Goal: Task Accomplishment & Management: Manage account settings

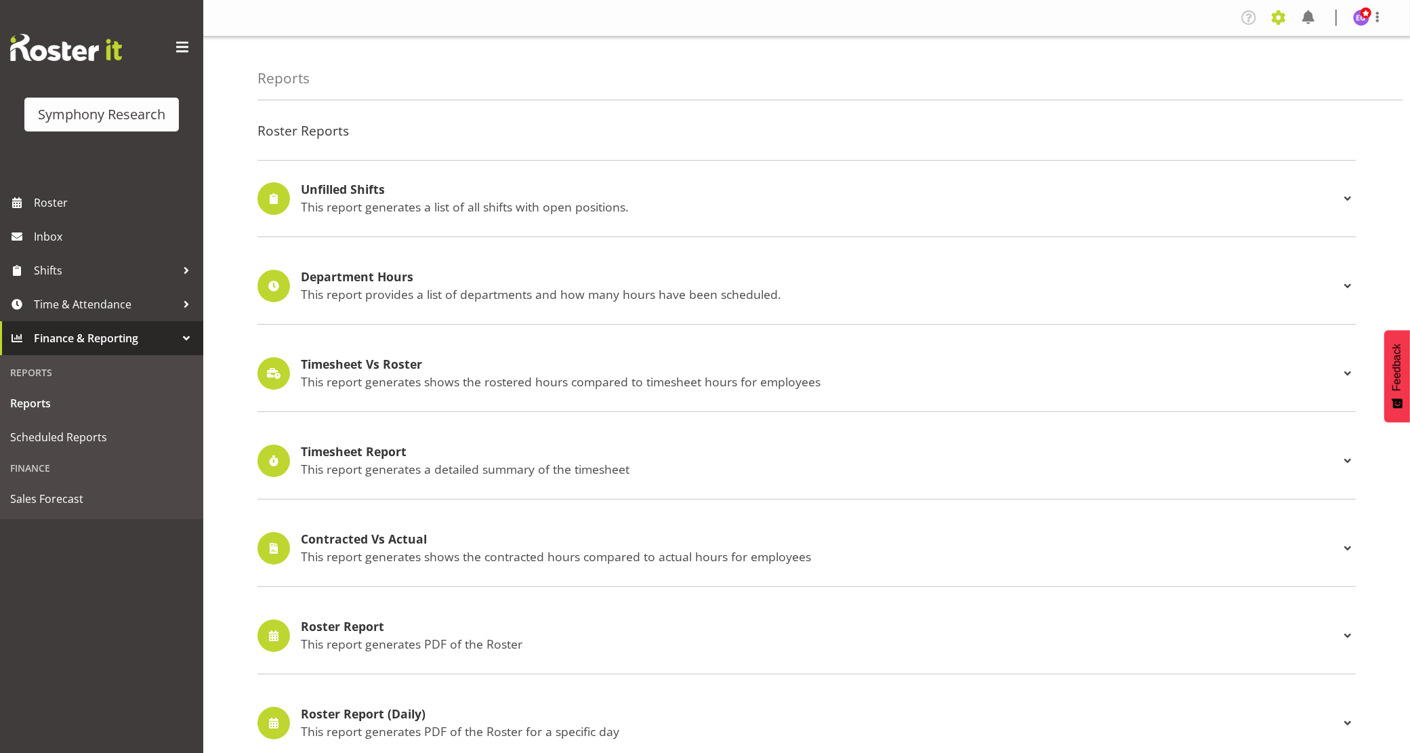
click at [1278, 16] on span at bounding box center [1279, 18] width 22 height 22
click at [1214, 141] on link "Employees" at bounding box center [1196, 147] width 188 height 24
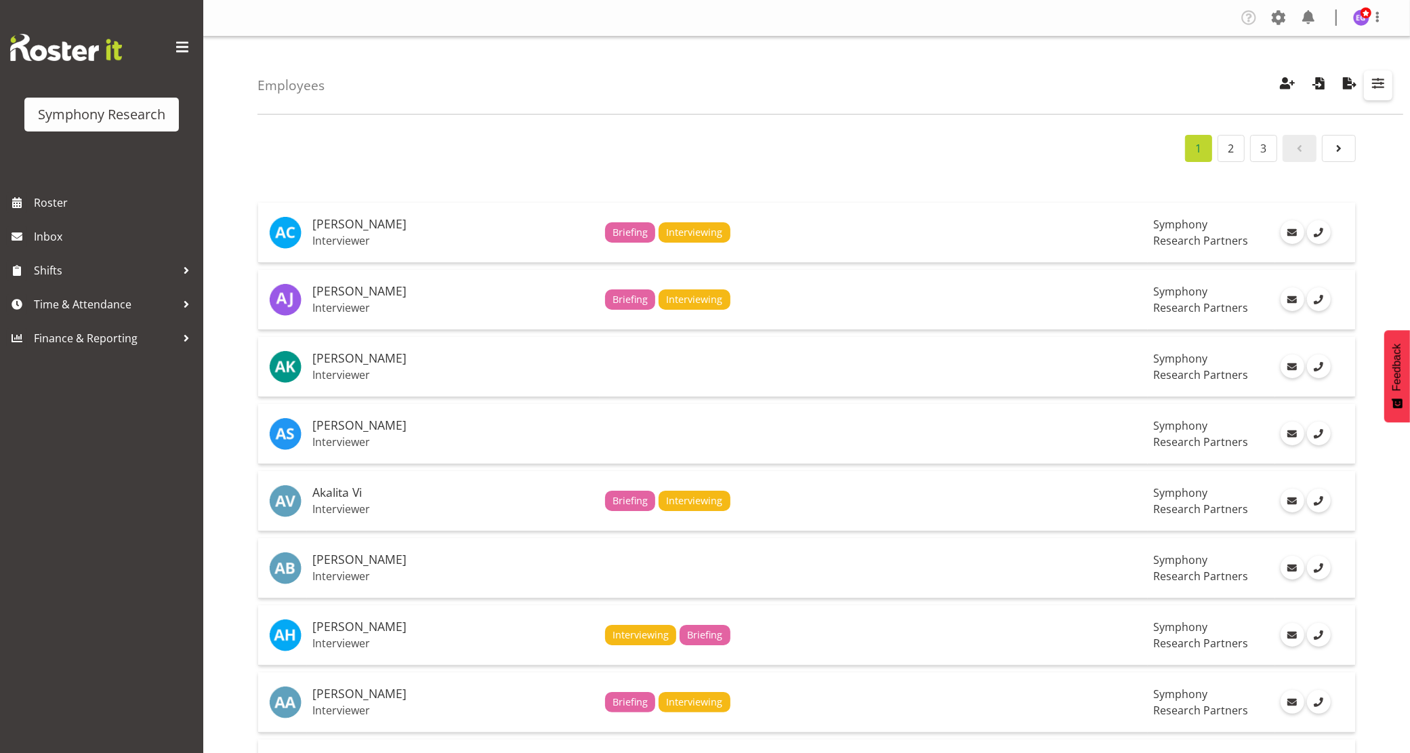
click at [1384, 78] on span "button" at bounding box center [1379, 84] width 18 height 18
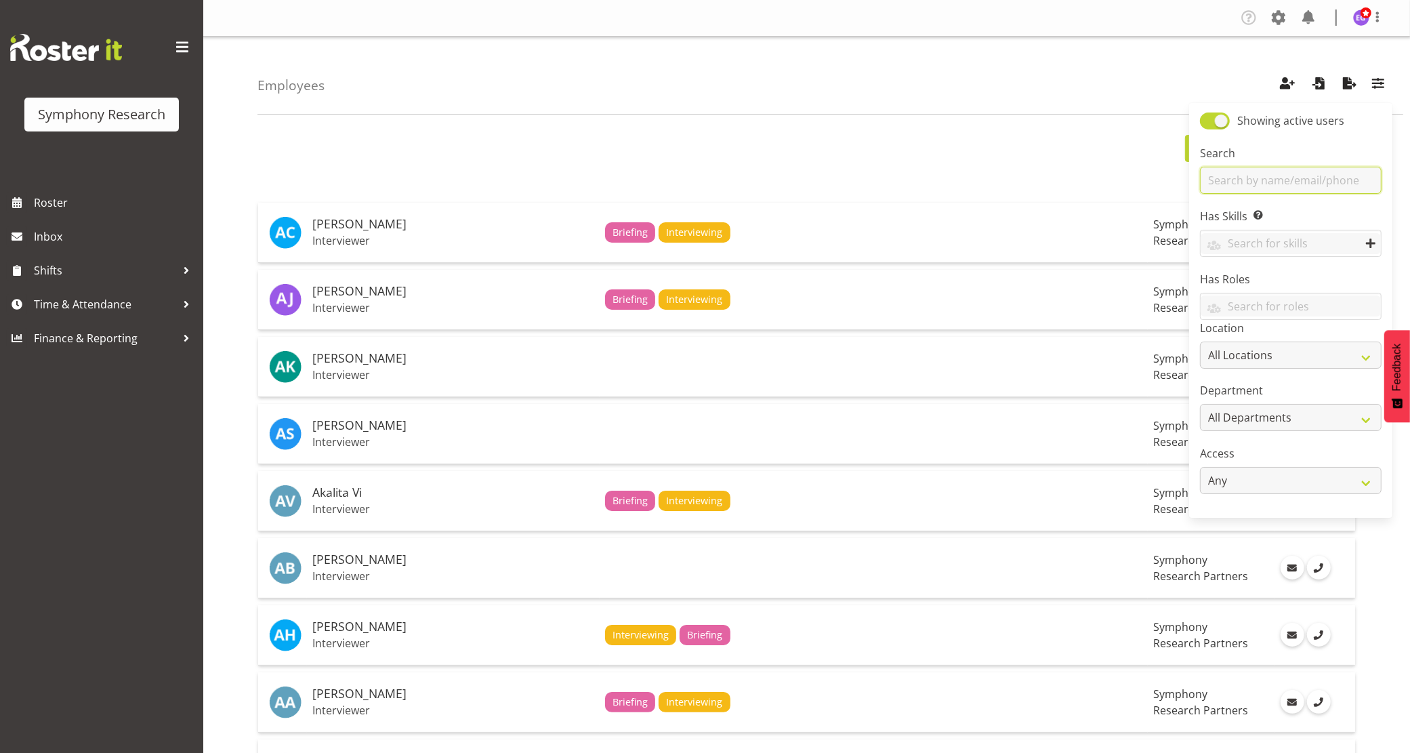
click at [1292, 180] on input "text" at bounding box center [1291, 180] width 182 height 27
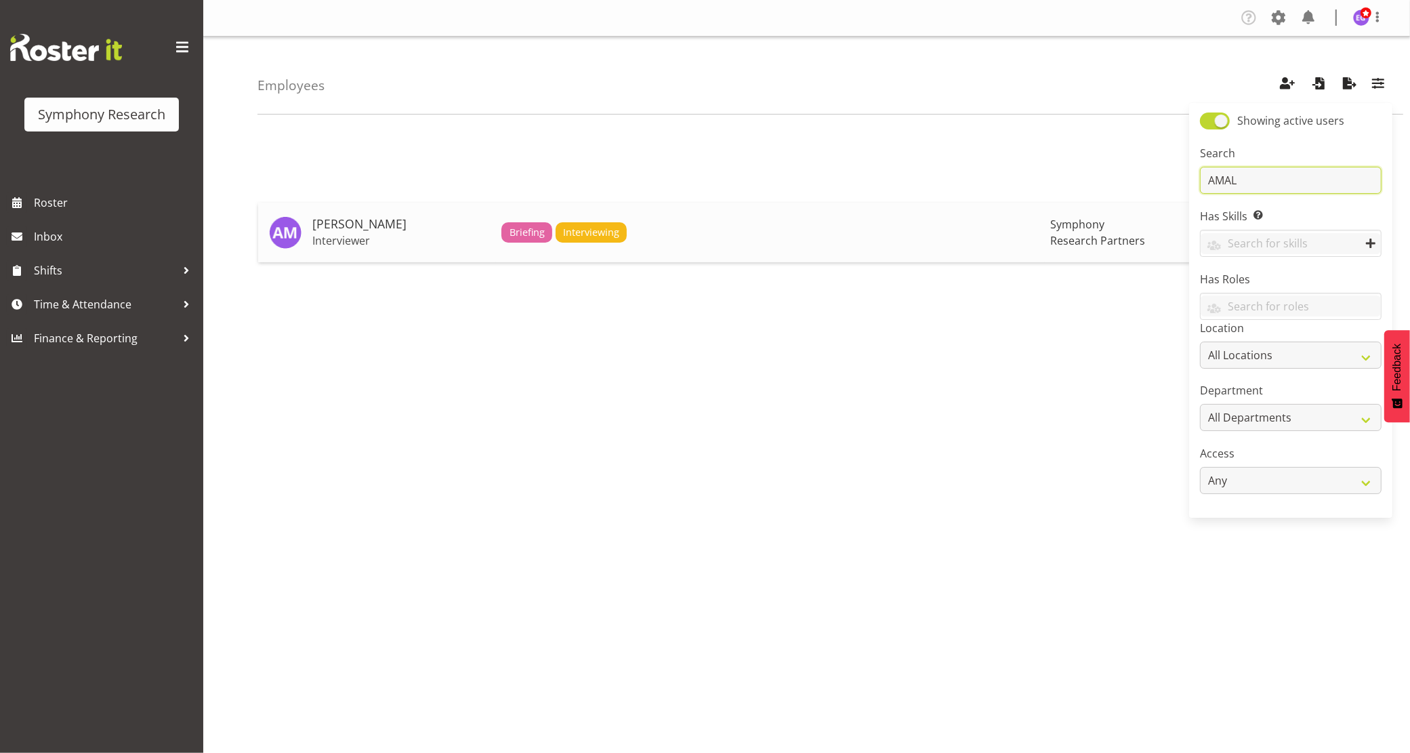
type input "AMAL"
click at [395, 228] on h5 "[PERSON_NAME]" at bounding box center [401, 225] width 178 height 14
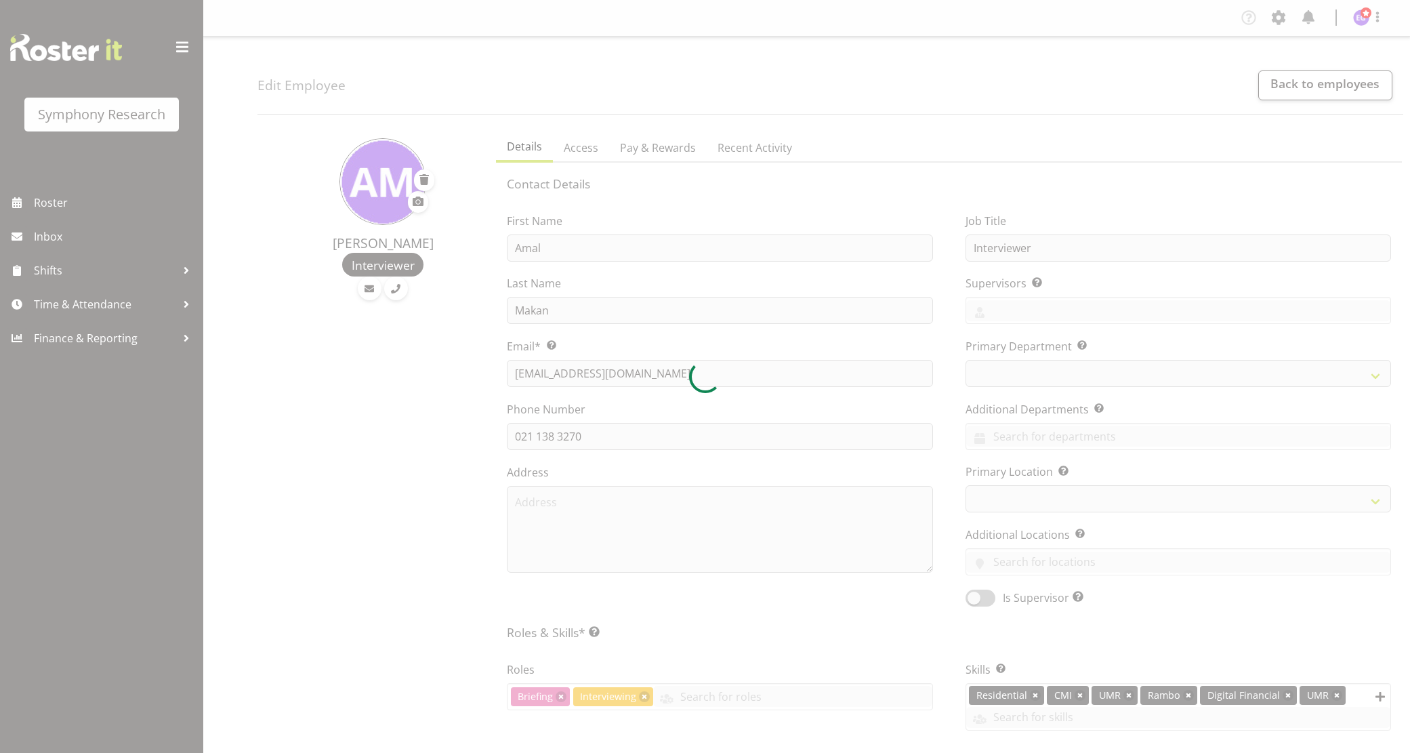
select select "TimelineWeek"
click at [642, 149] on div at bounding box center [705, 376] width 1410 height 753
select select "39"
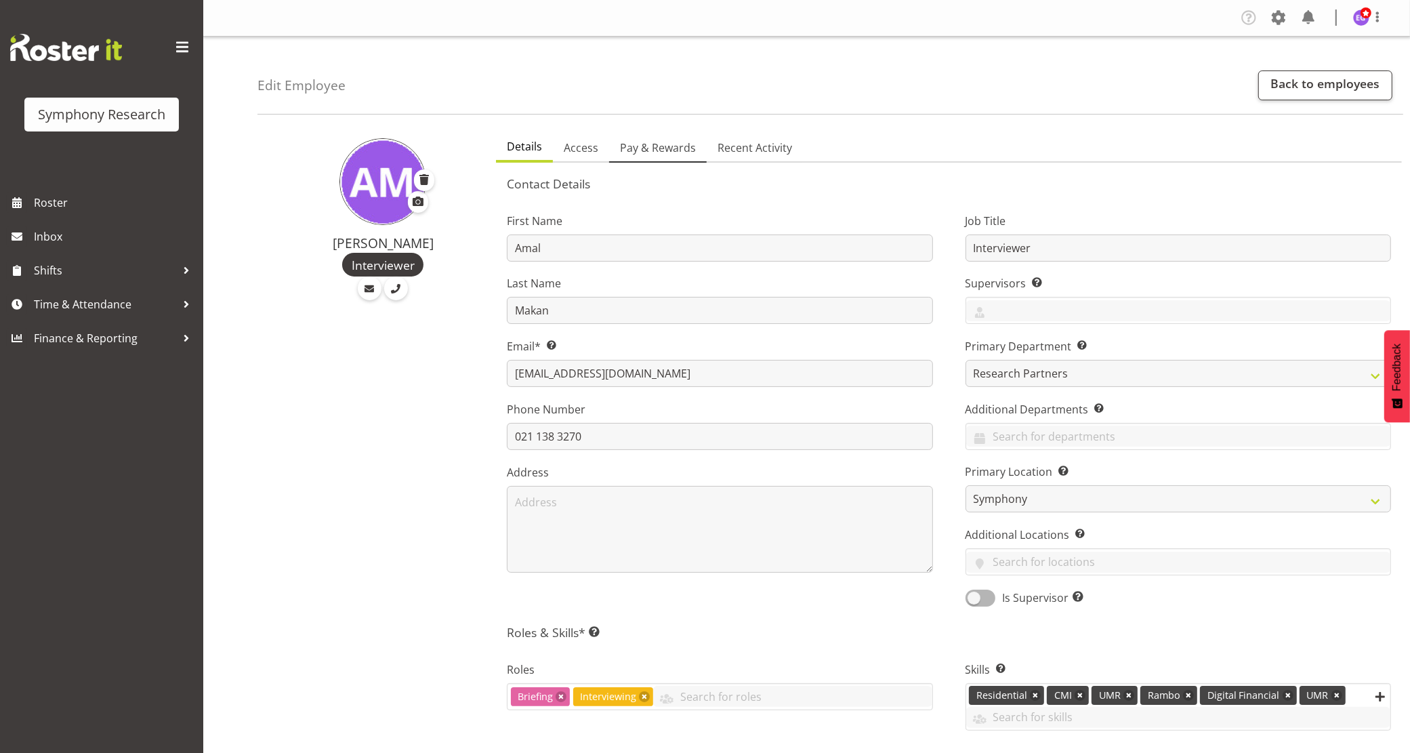
click at [642, 149] on span "Pay & Rewards" at bounding box center [658, 148] width 76 height 16
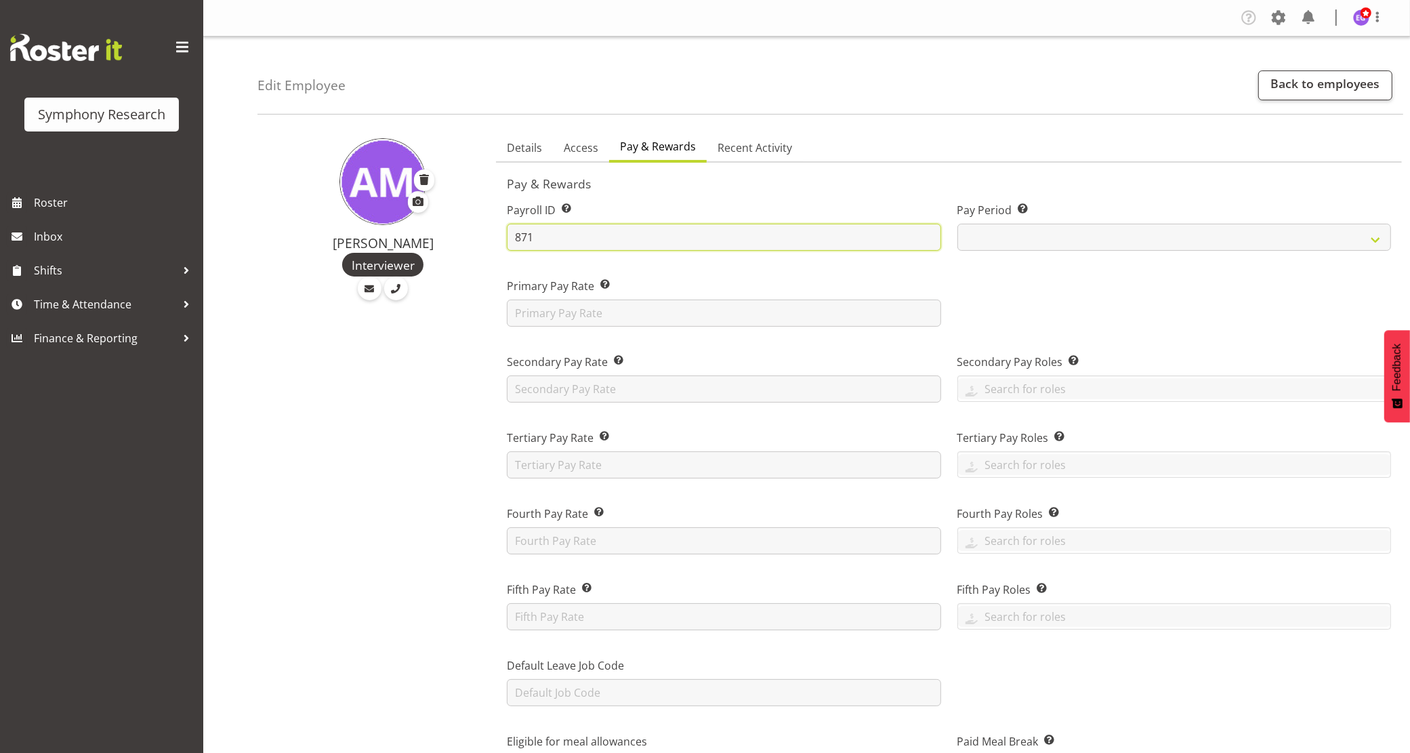
drag, startPoint x: 488, startPoint y: 235, endPoint x: 454, endPoint y: 241, distance: 34.4
paste input "1616"
type input "1616"
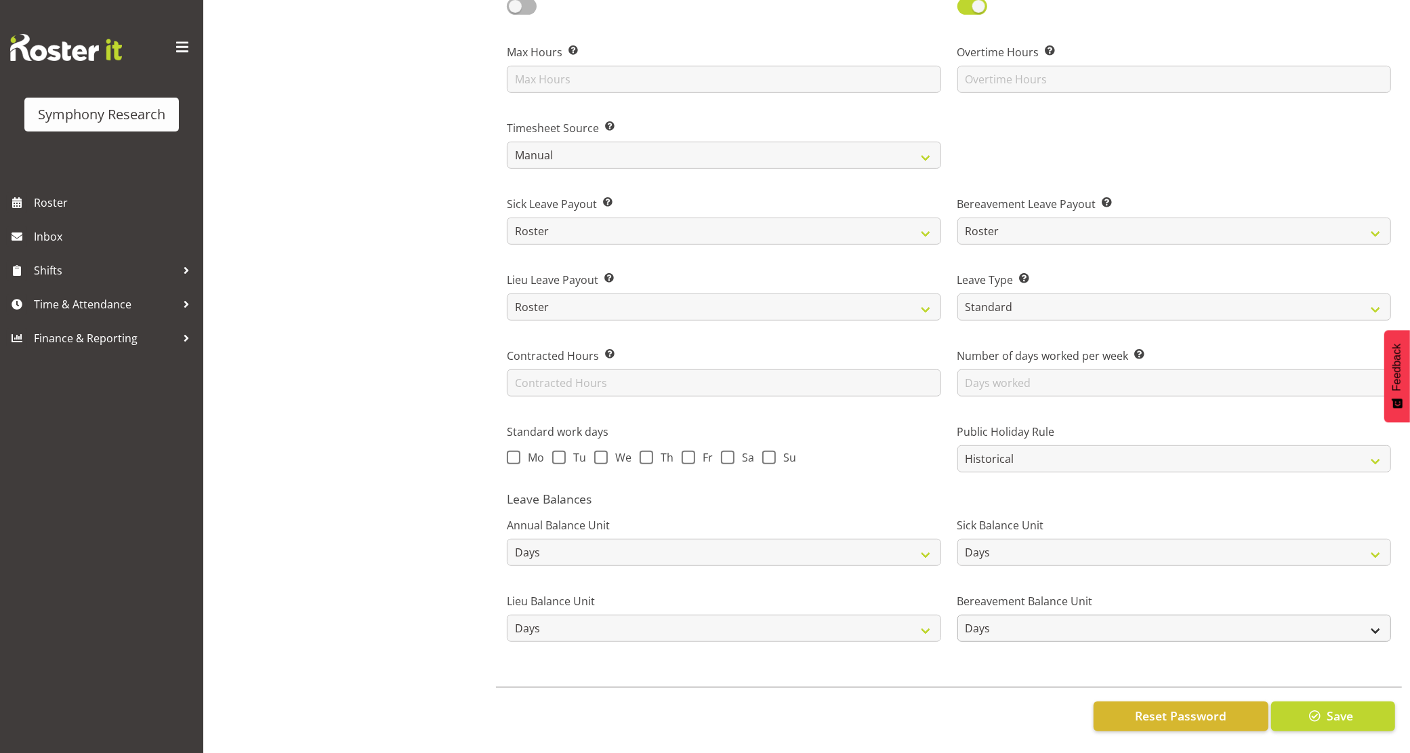
scroll to position [769, 0]
click at [1334, 707] on span "Save" at bounding box center [1340, 716] width 26 height 18
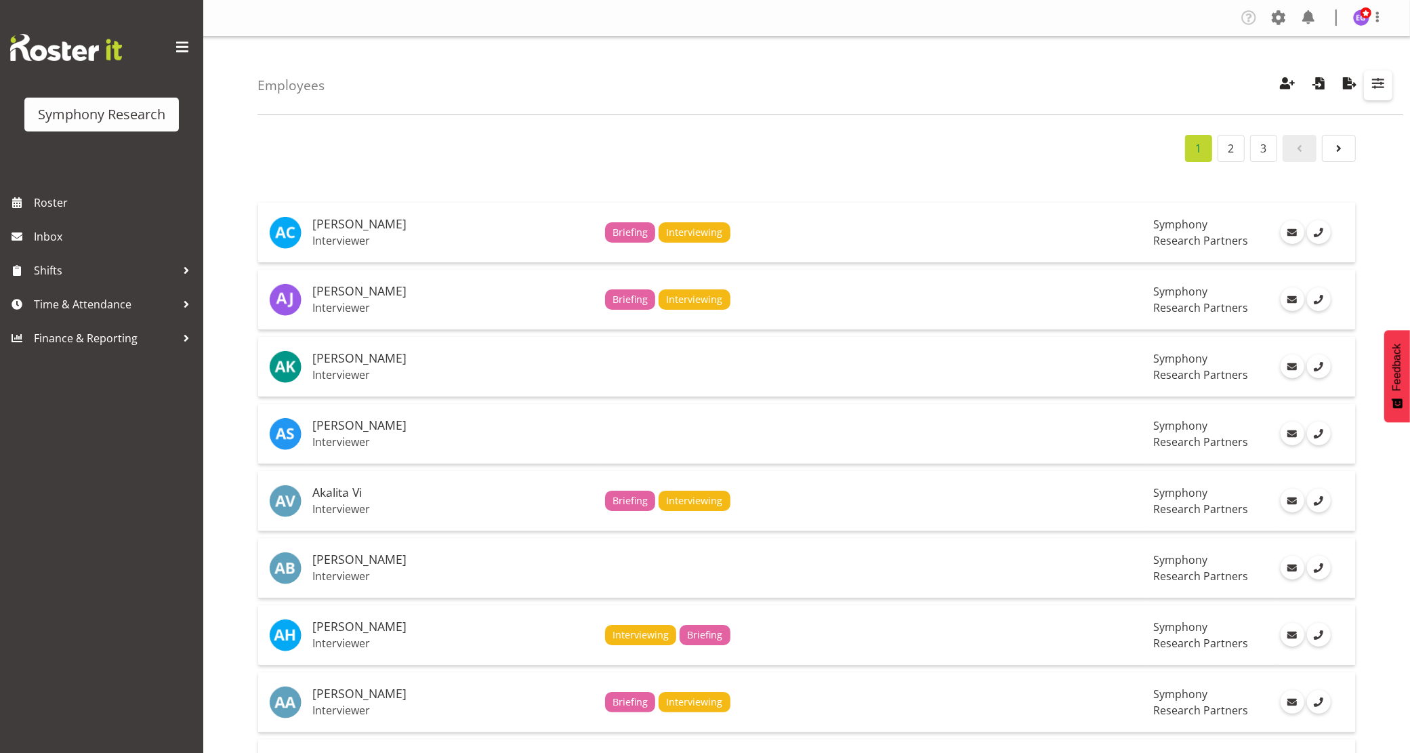
click at [1378, 76] on span "button" at bounding box center [1379, 84] width 18 height 18
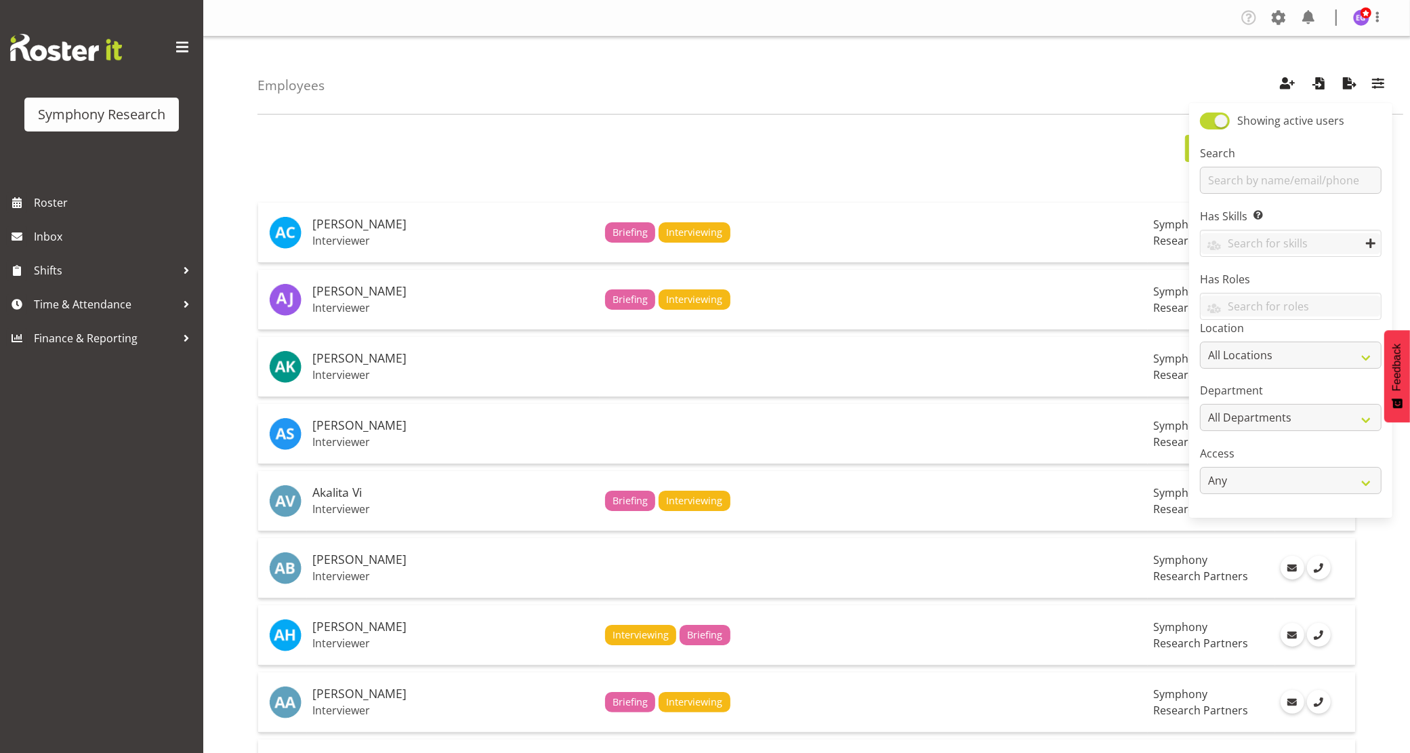
click at [1257, 53] on div "Employees Showing active users Search Has Skills Enter any skills required for …" at bounding box center [831, 76] width 1146 height 78
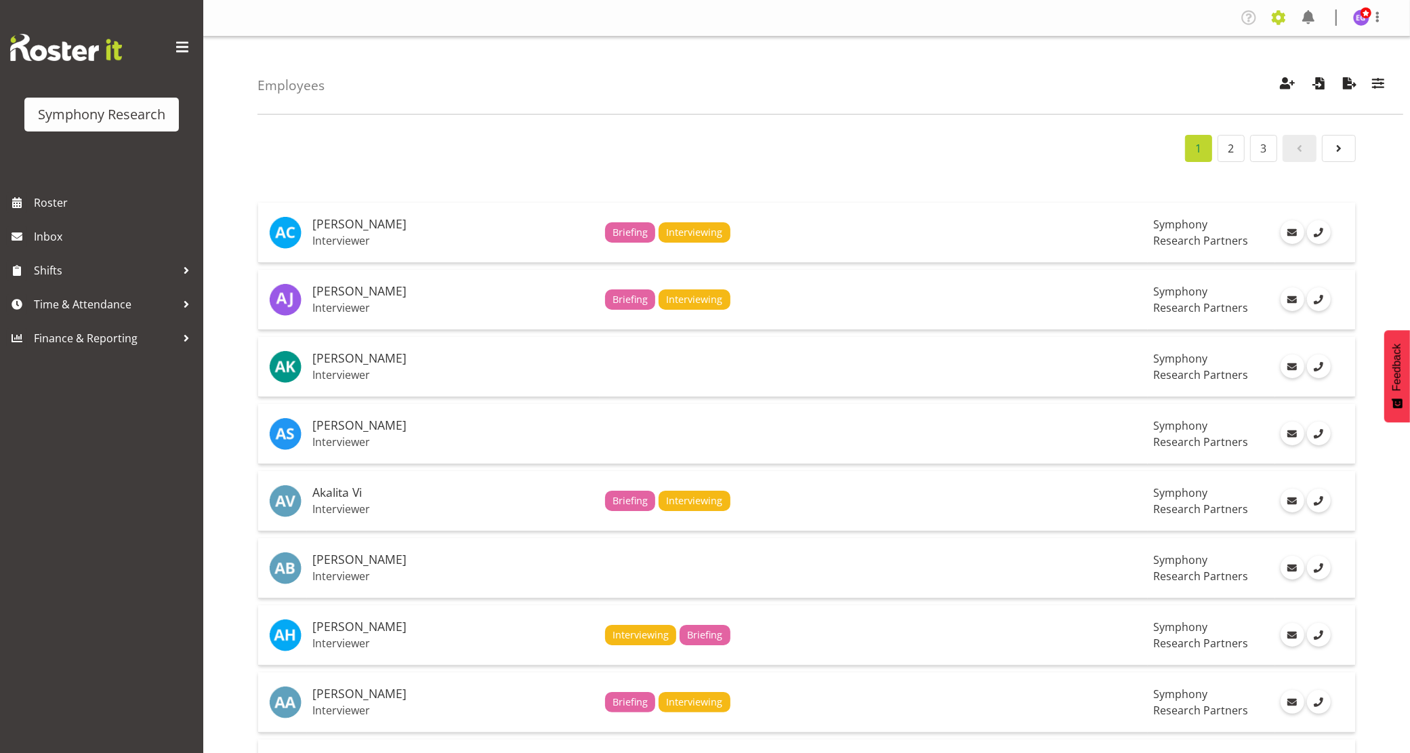
click at [1282, 15] on span at bounding box center [1279, 18] width 22 height 22
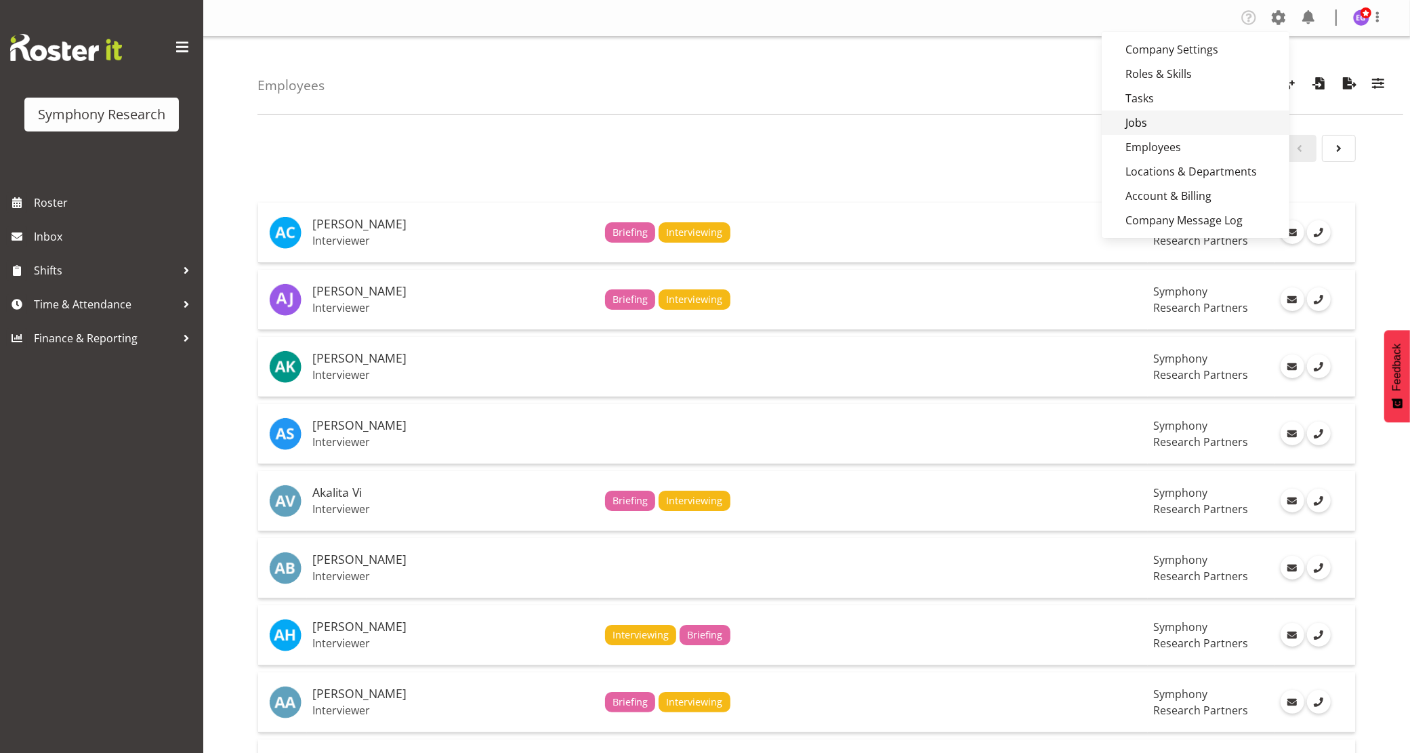
click at [1172, 121] on link "Jobs" at bounding box center [1196, 122] width 188 height 24
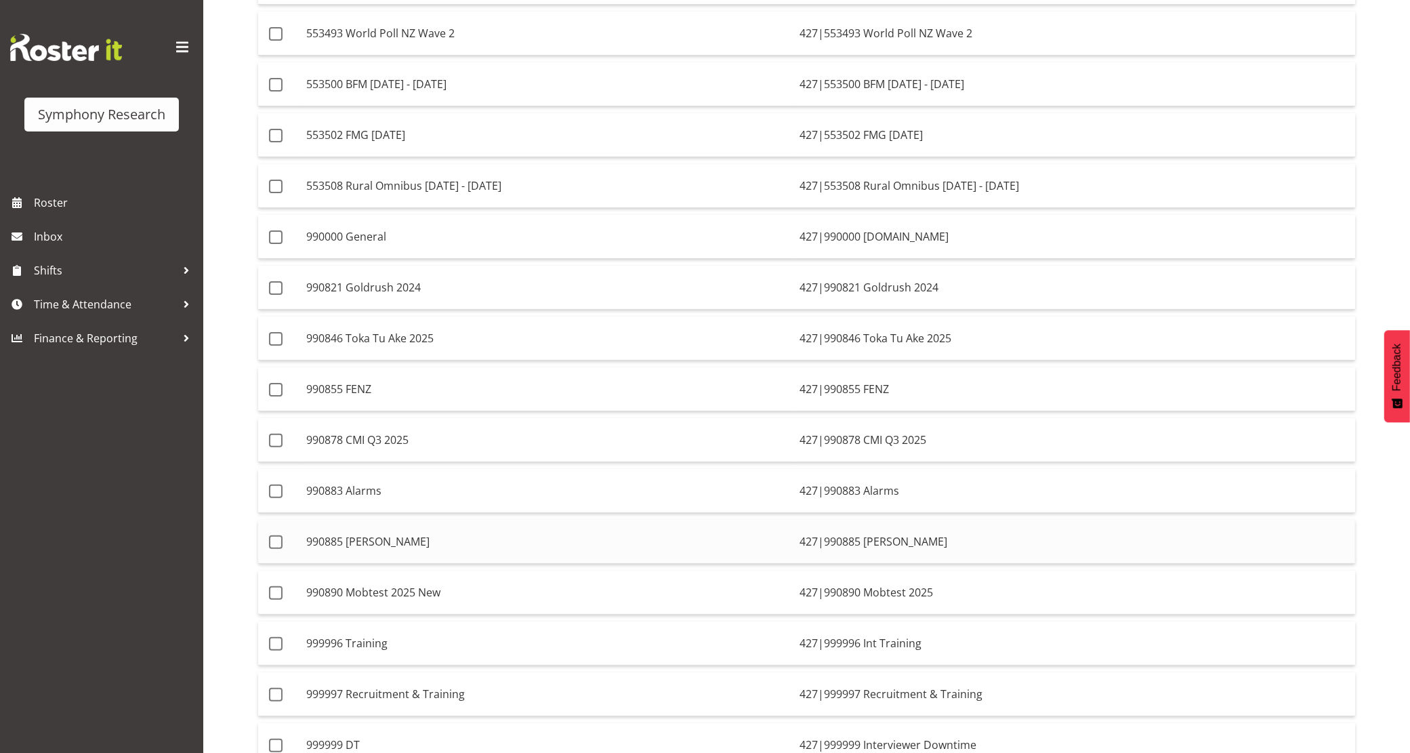
scroll to position [339, 0]
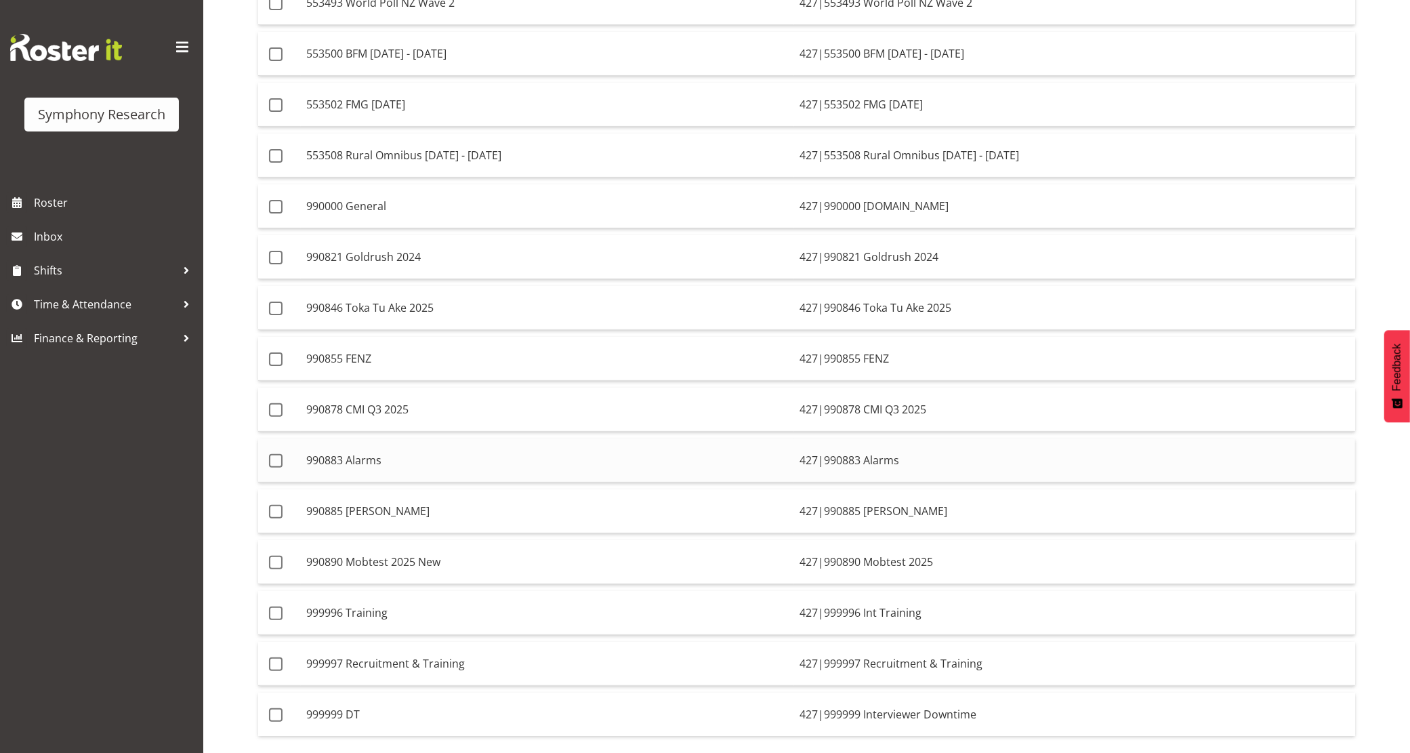
click at [452, 459] on td "990883 Alarms" at bounding box center [547, 460] width 493 height 44
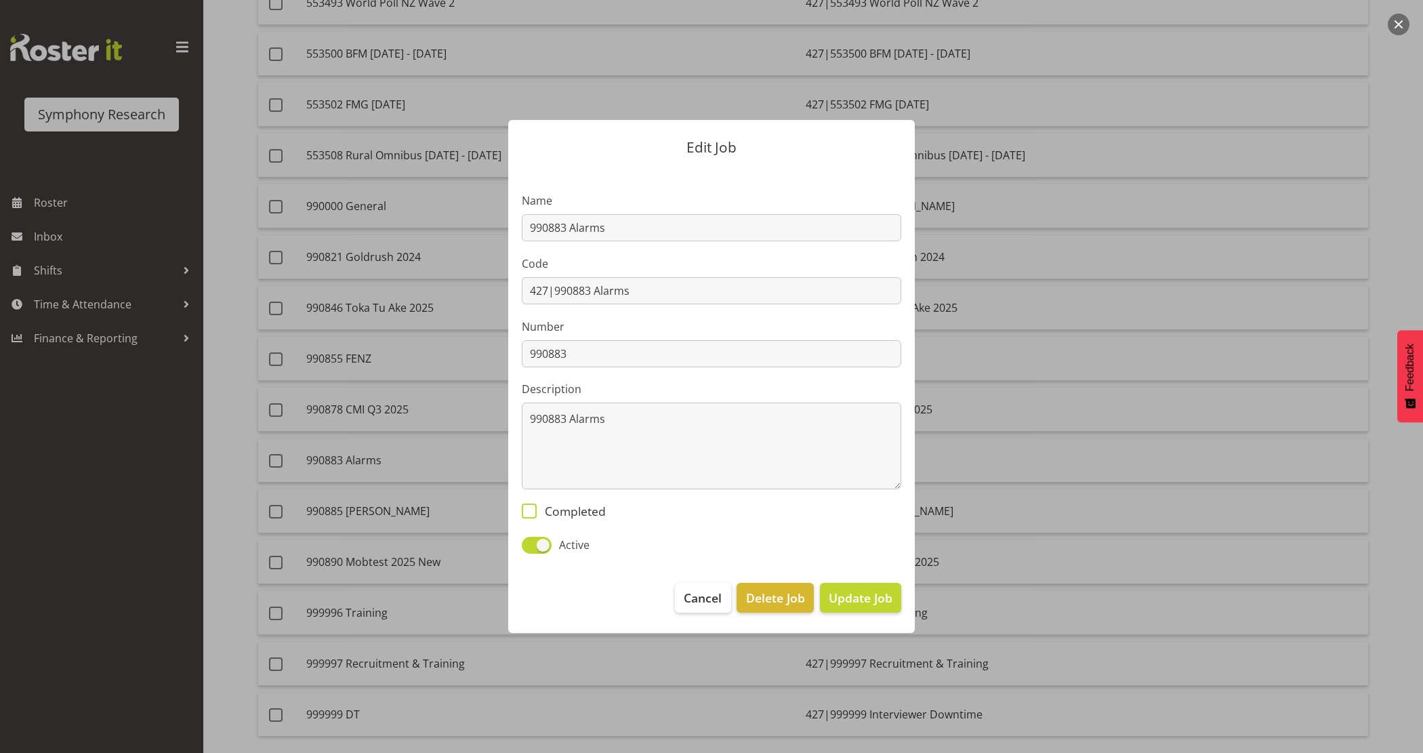
drag, startPoint x: 578, startPoint y: 507, endPoint x: 726, endPoint y: 575, distance: 163.1
click at [578, 508] on span "Completed" at bounding box center [571, 510] width 69 height 15
click at [531, 508] on input "Completed" at bounding box center [526, 511] width 9 height 9
checkbox input "true"
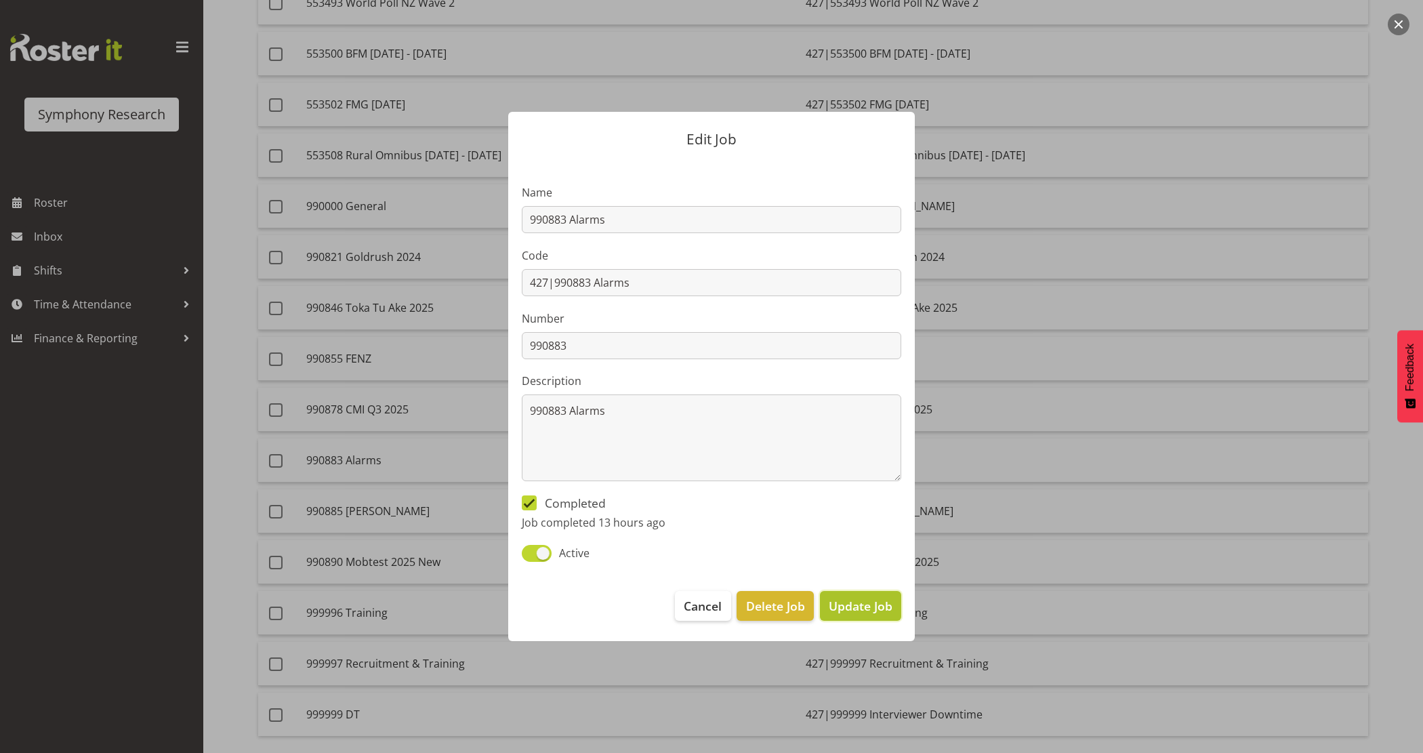
click at [846, 608] on span "Update Job" at bounding box center [861, 606] width 64 height 18
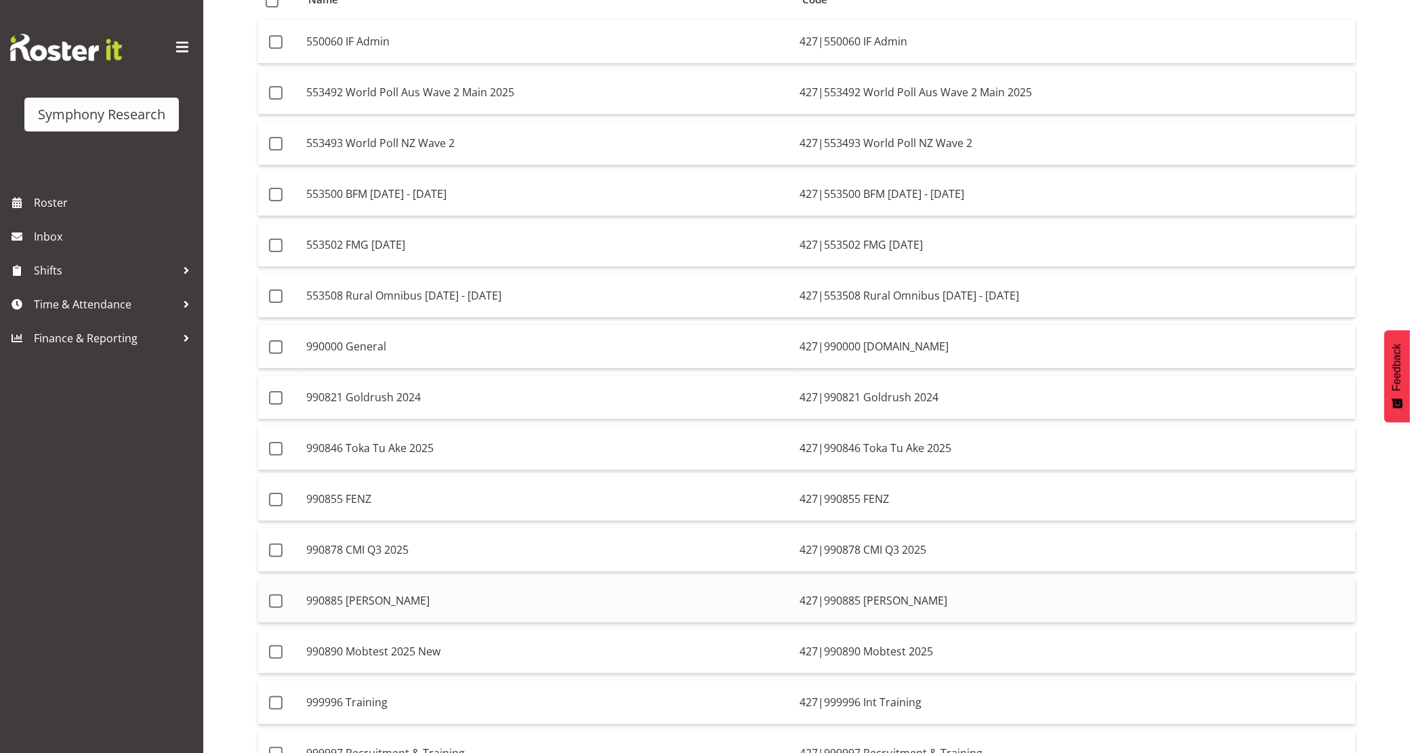
scroll to position [169, 0]
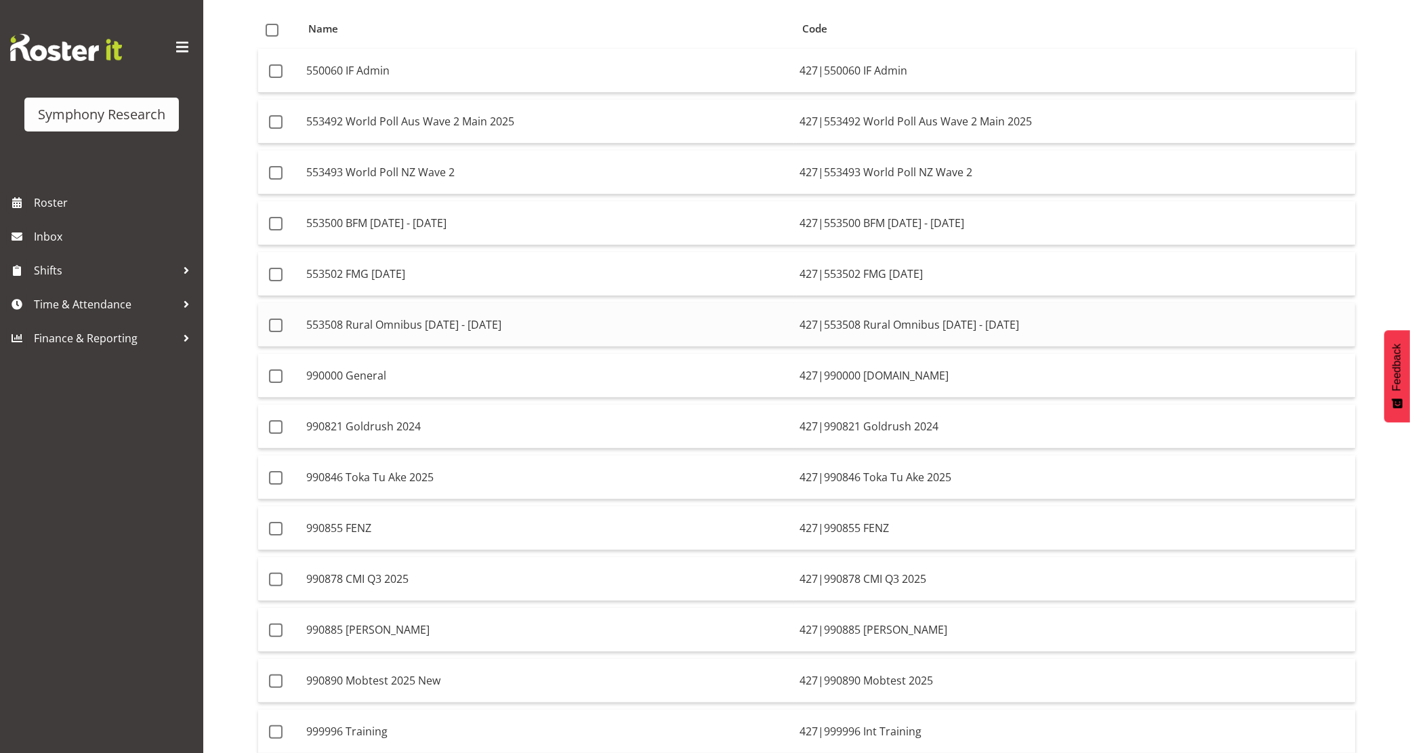
click at [468, 323] on td "553508 Rural Omnibus Jul - Sep 2025" at bounding box center [547, 325] width 493 height 44
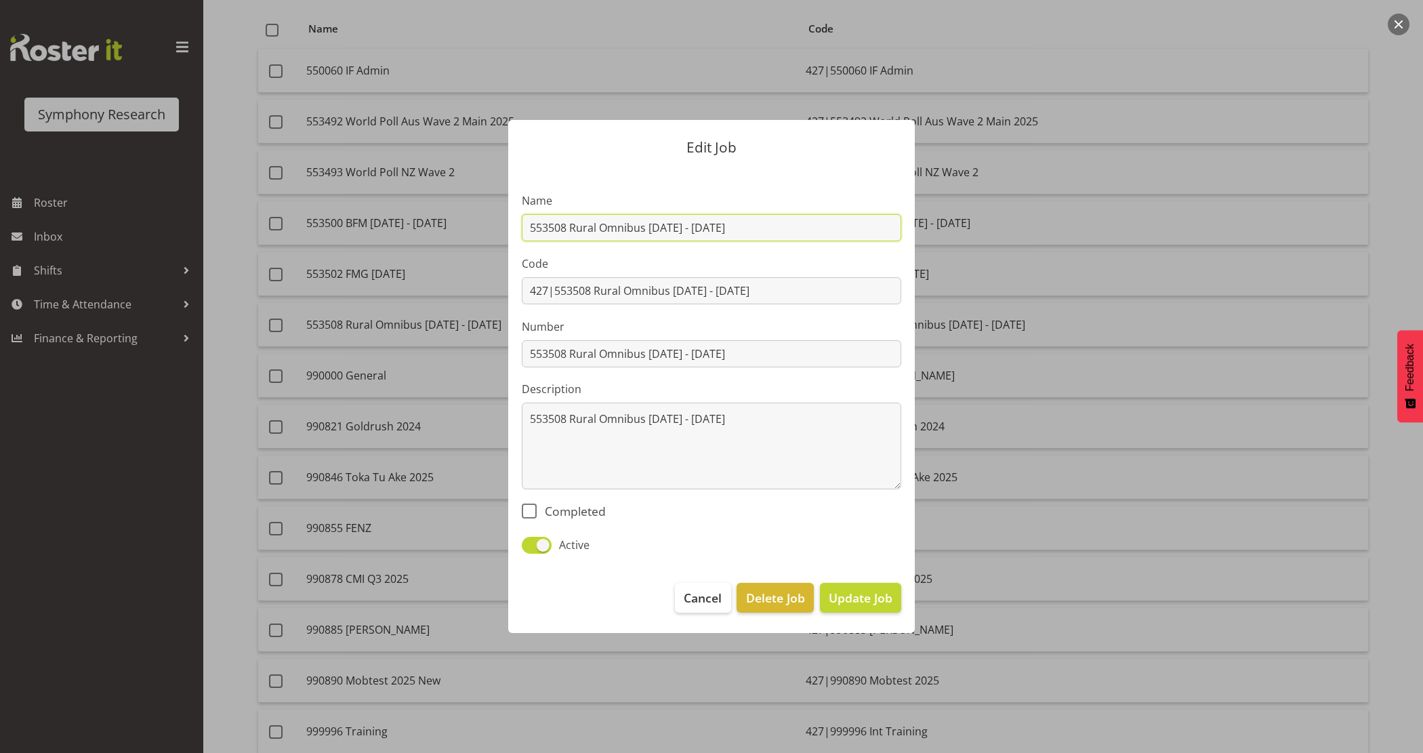
drag, startPoint x: 566, startPoint y: 228, endPoint x: 810, endPoint y: 230, distance: 244.6
click at [810, 230] on input "553508 Rural Omnibus Jul - Sep 2025" at bounding box center [711, 227] width 379 height 27
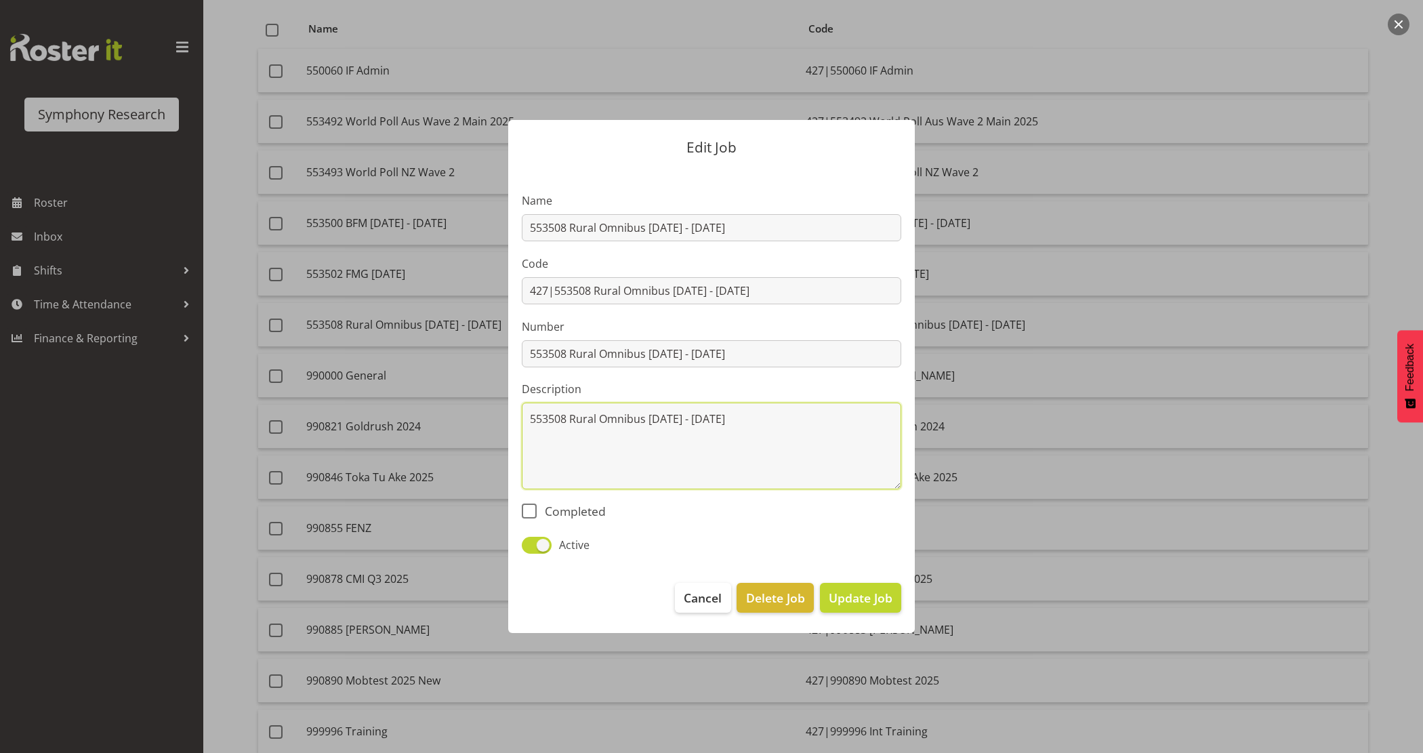
click at [629, 461] on textarea "553508 Rural Omnibus Jul - Sep 2025" at bounding box center [711, 446] width 379 height 87
drag, startPoint x: 567, startPoint y: 354, endPoint x: 977, endPoint y: 346, distance: 410.7
click at [977, 346] on div "Edit Job Name 553508 Rural Omnibus Jul - Sep 2025 Code 427|553508 Rural Omnibus…" at bounding box center [711, 376] width 651 height 581
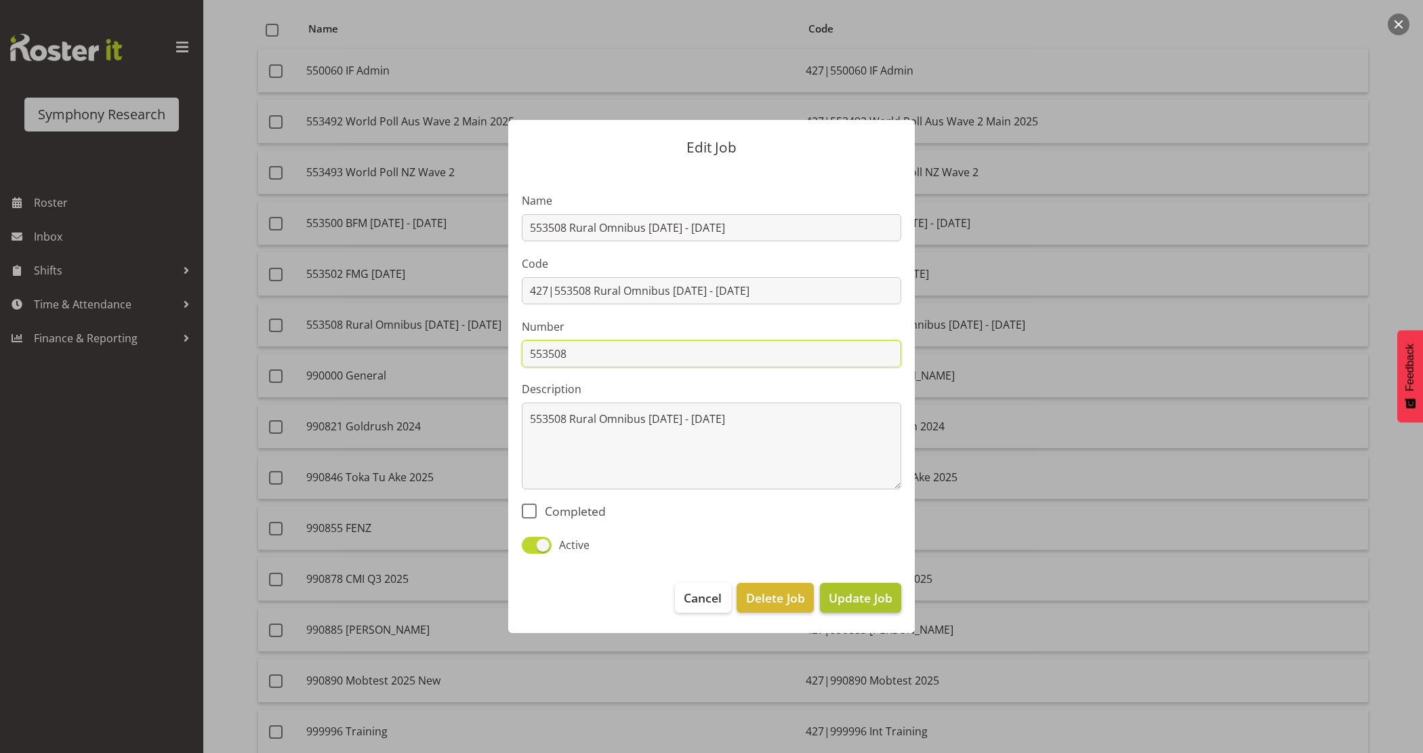
type input "553508"
click at [852, 594] on span "Update Job" at bounding box center [861, 598] width 64 height 18
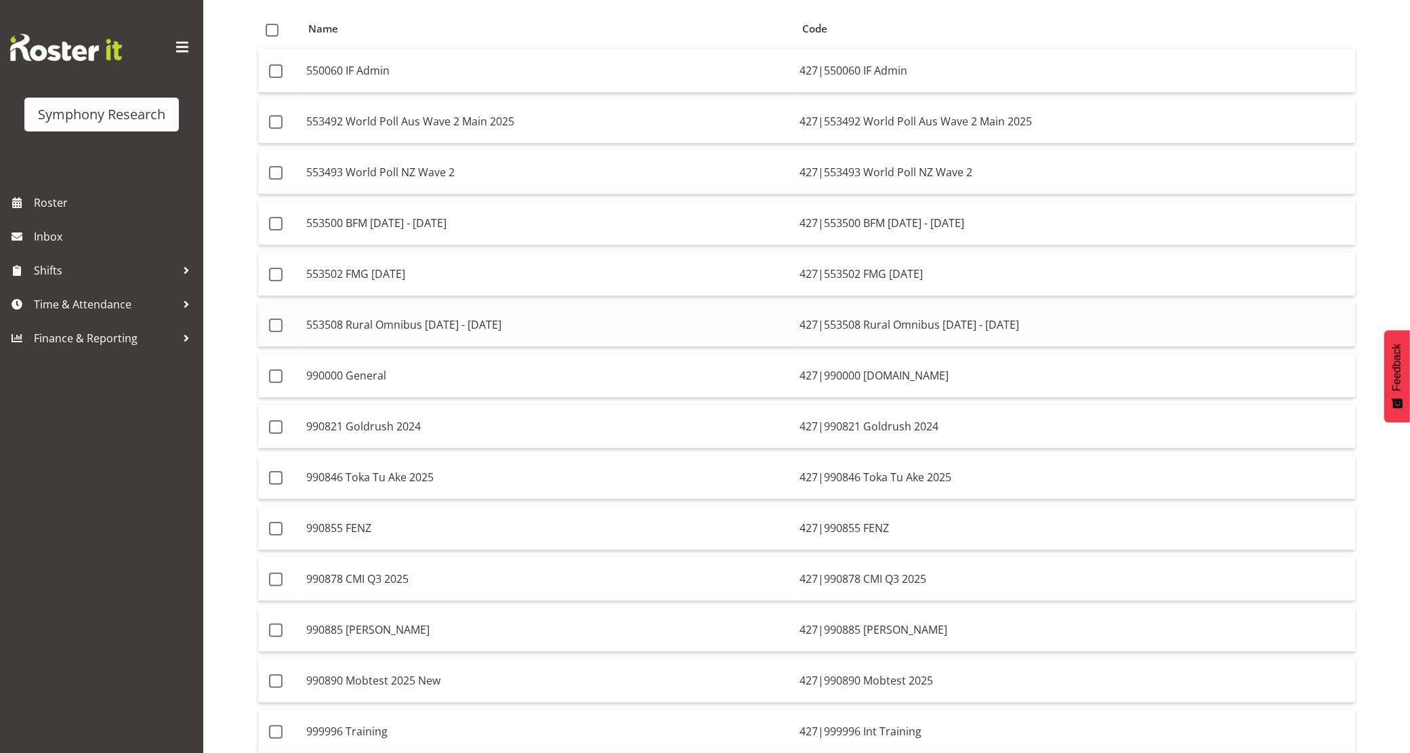
click at [421, 316] on td "553508 Rural Omnibus Jul - Sep 2025" at bounding box center [547, 325] width 493 height 44
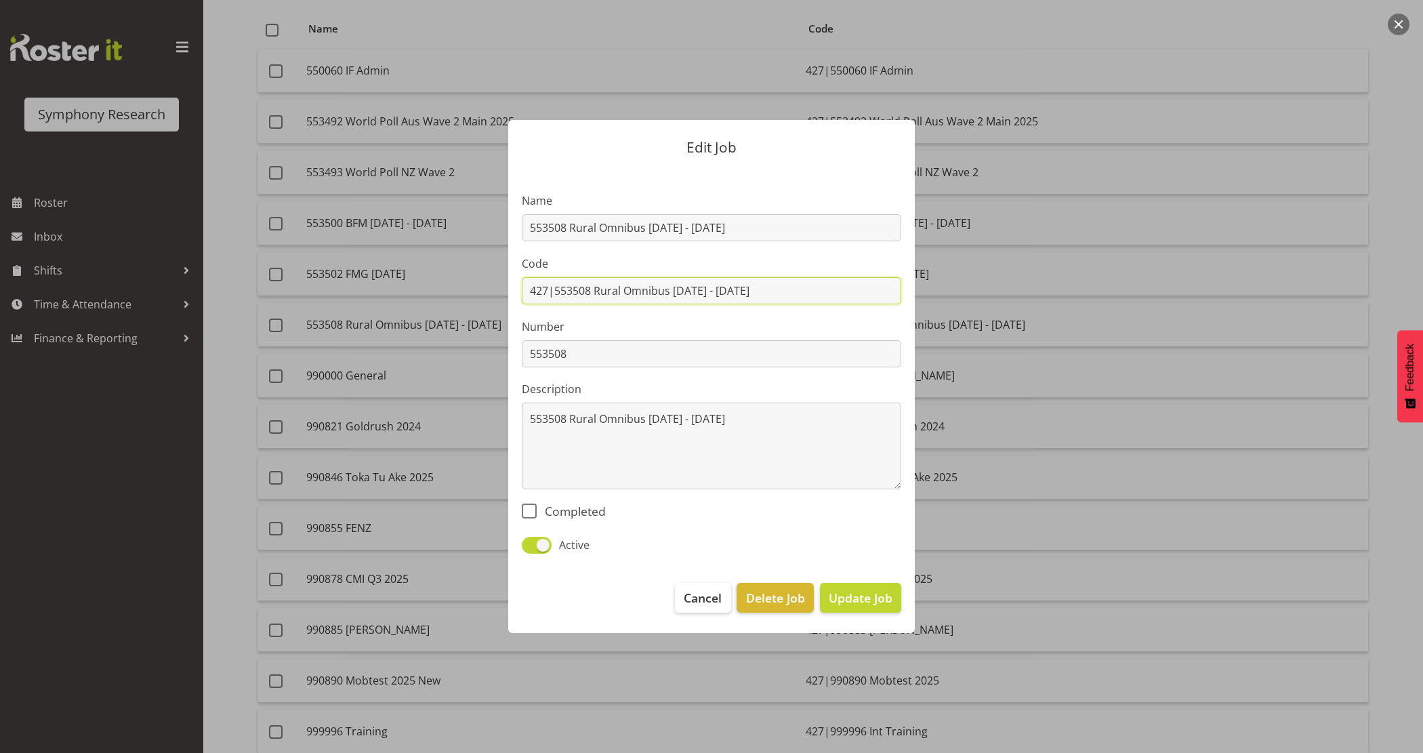
drag, startPoint x: 808, startPoint y: 285, endPoint x: 553, endPoint y: 285, distance: 254.8
click at [553, 285] on input "427|553508 Rural Omnibus Jul - Sep 2025" at bounding box center [711, 290] width 379 height 27
click at [689, 289] on input "427|553508 Rural Omnibus Jul - Sep 2025" at bounding box center [711, 290] width 379 height 27
drag, startPoint x: 672, startPoint y: 289, endPoint x: 712, endPoint y: 291, distance: 40.1
click at [712, 291] on input "427|553508 Rural Omnibus Jul - Sep 2025" at bounding box center [711, 290] width 379 height 27
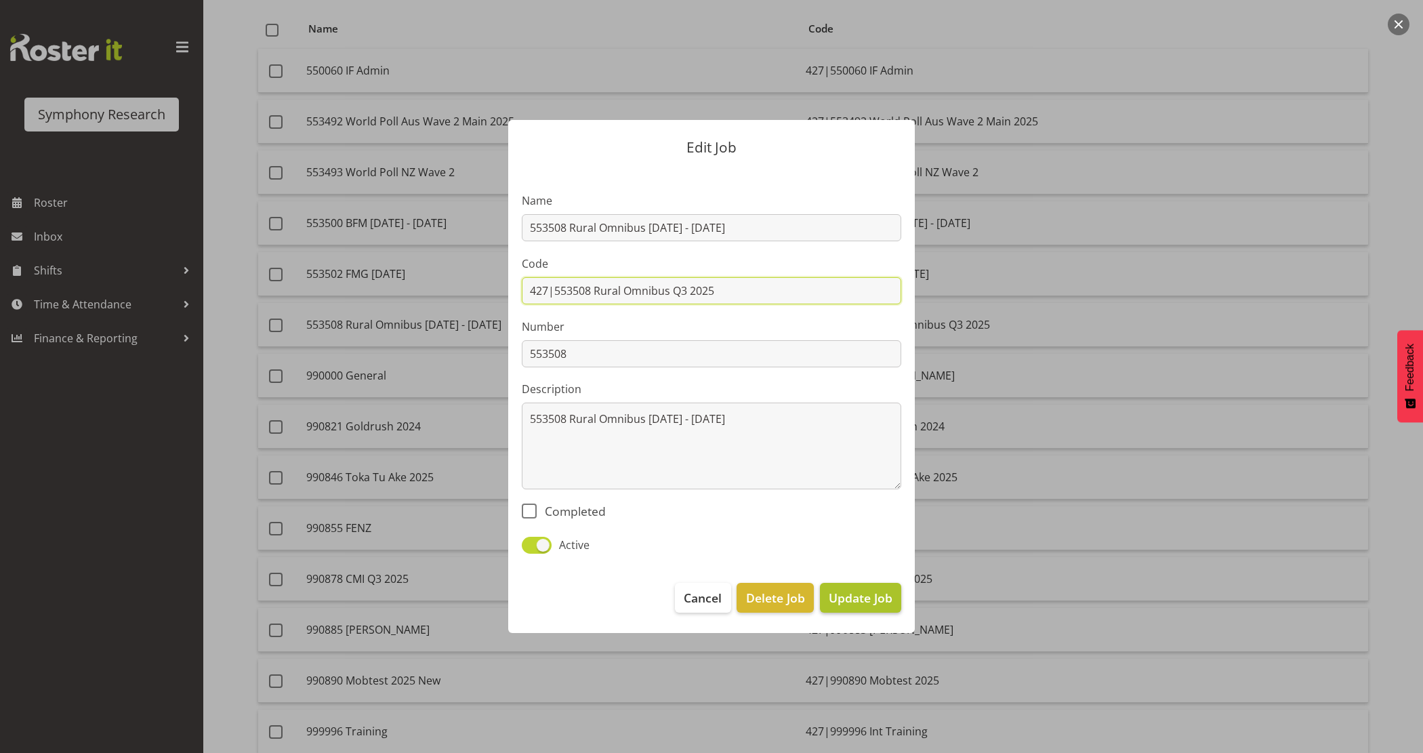
type input "427|553508 Rural Omnibus Q3 2025"
click at [865, 594] on span "Update Job" at bounding box center [861, 598] width 64 height 18
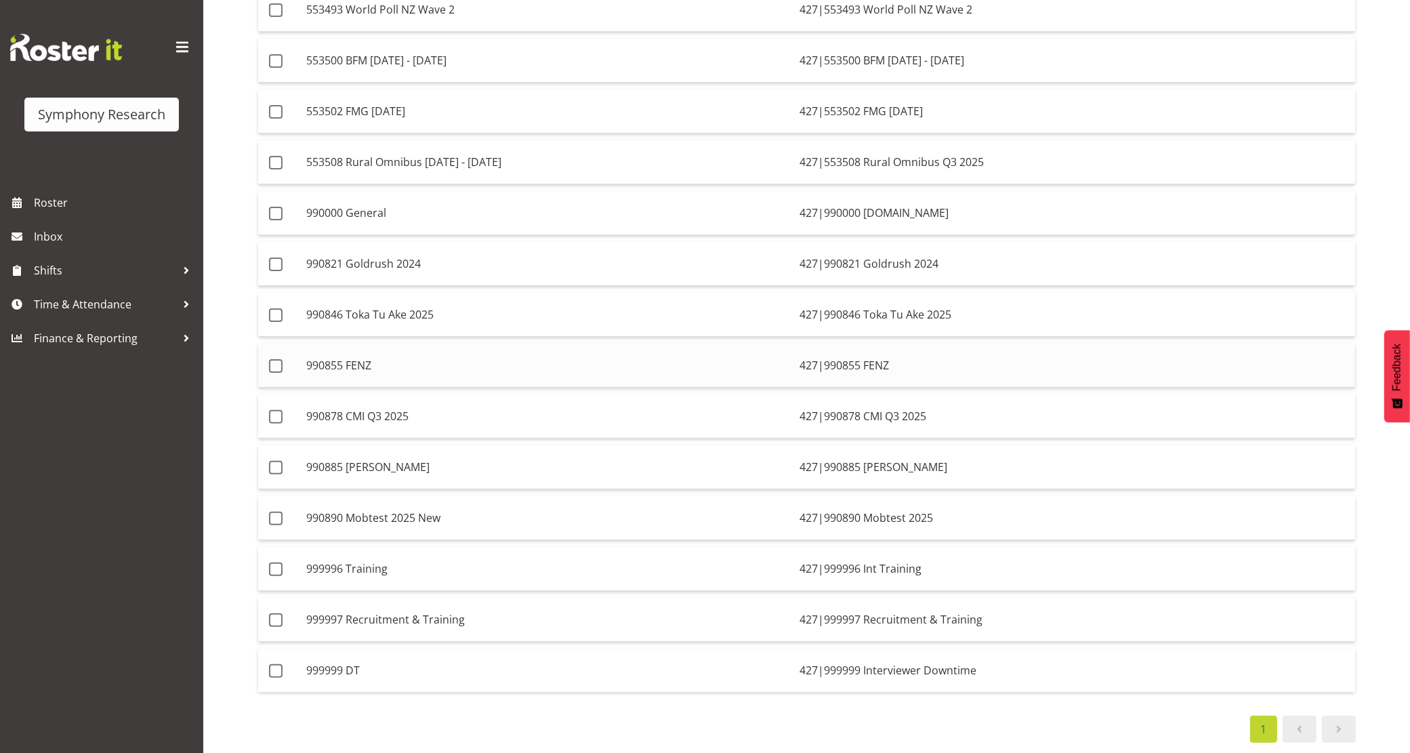
scroll to position [0, 0]
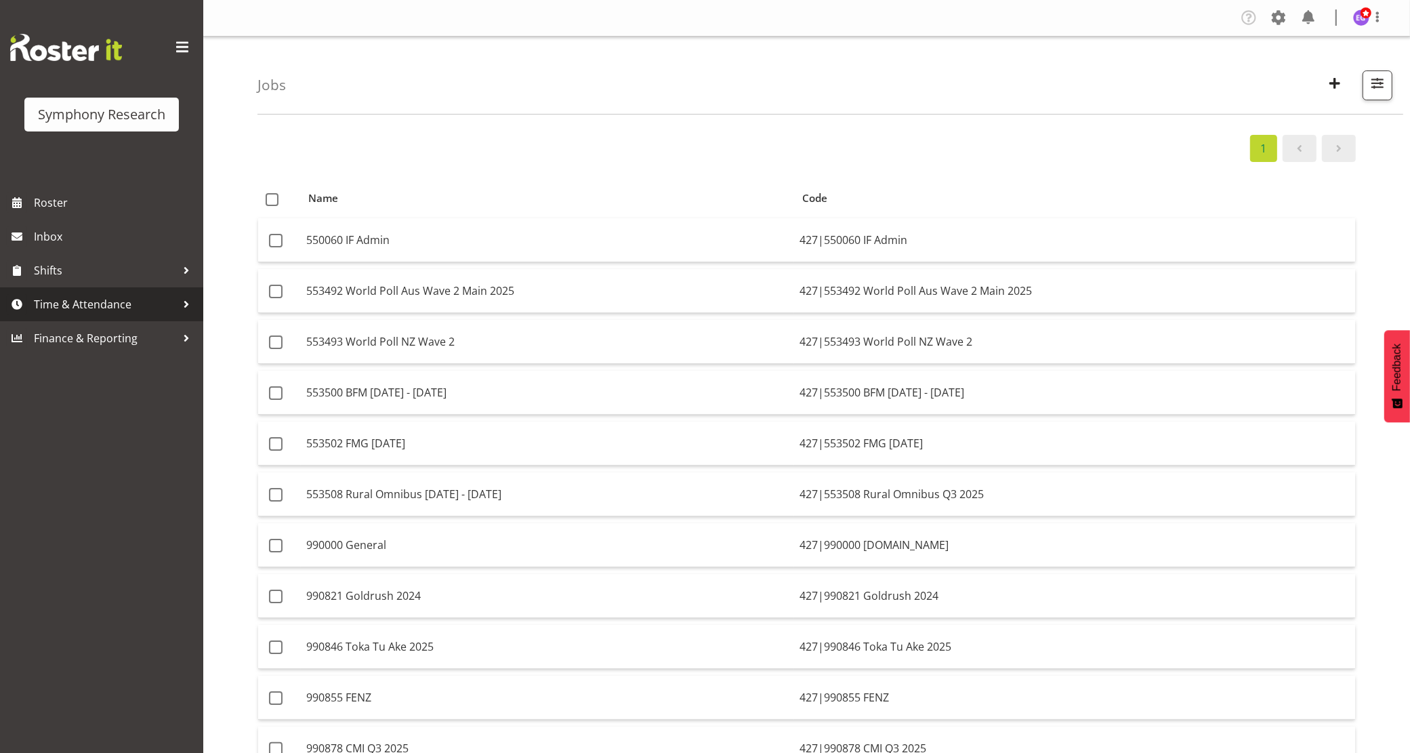
click at [52, 306] on span "Time & Attendance" at bounding box center [105, 304] width 142 height 20
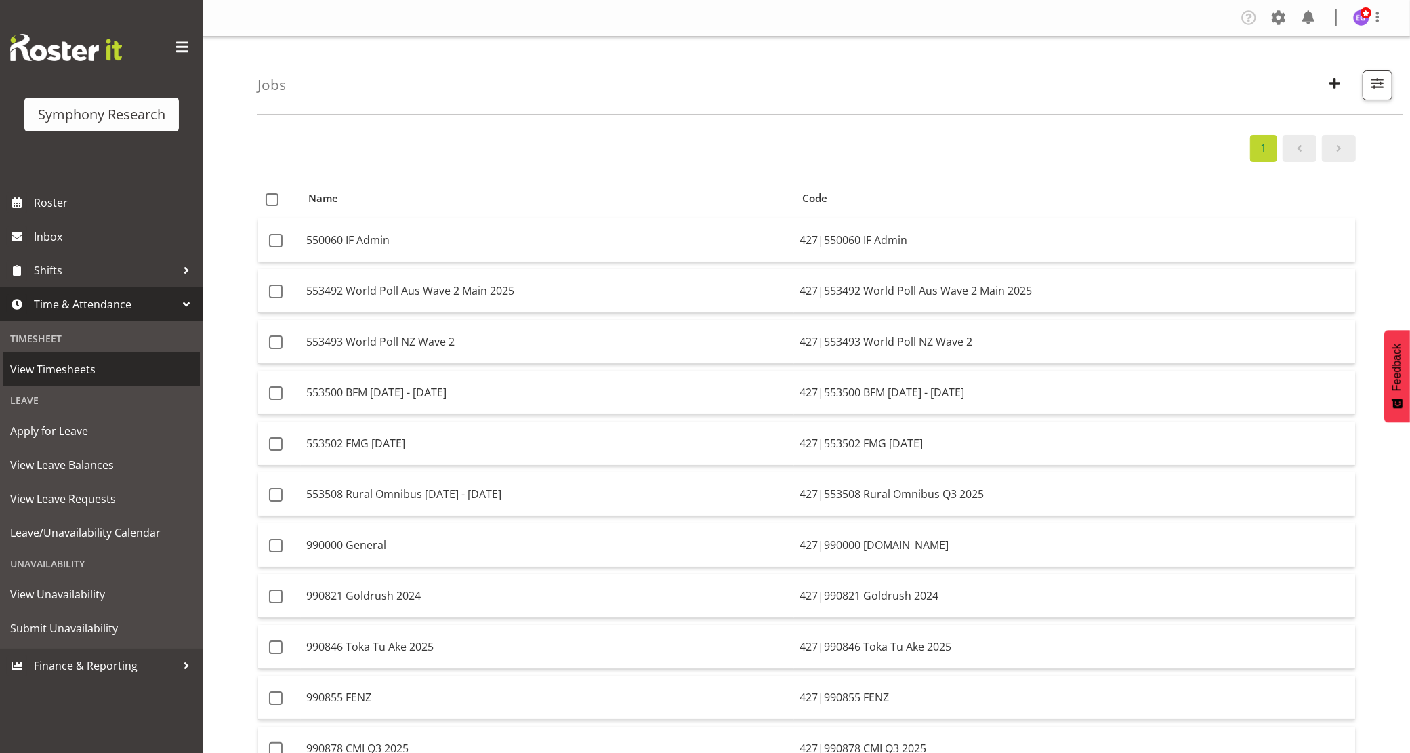
click at [75, 373] on span "View Timesheets" at bounding box center [101, 369] width 183 height 20
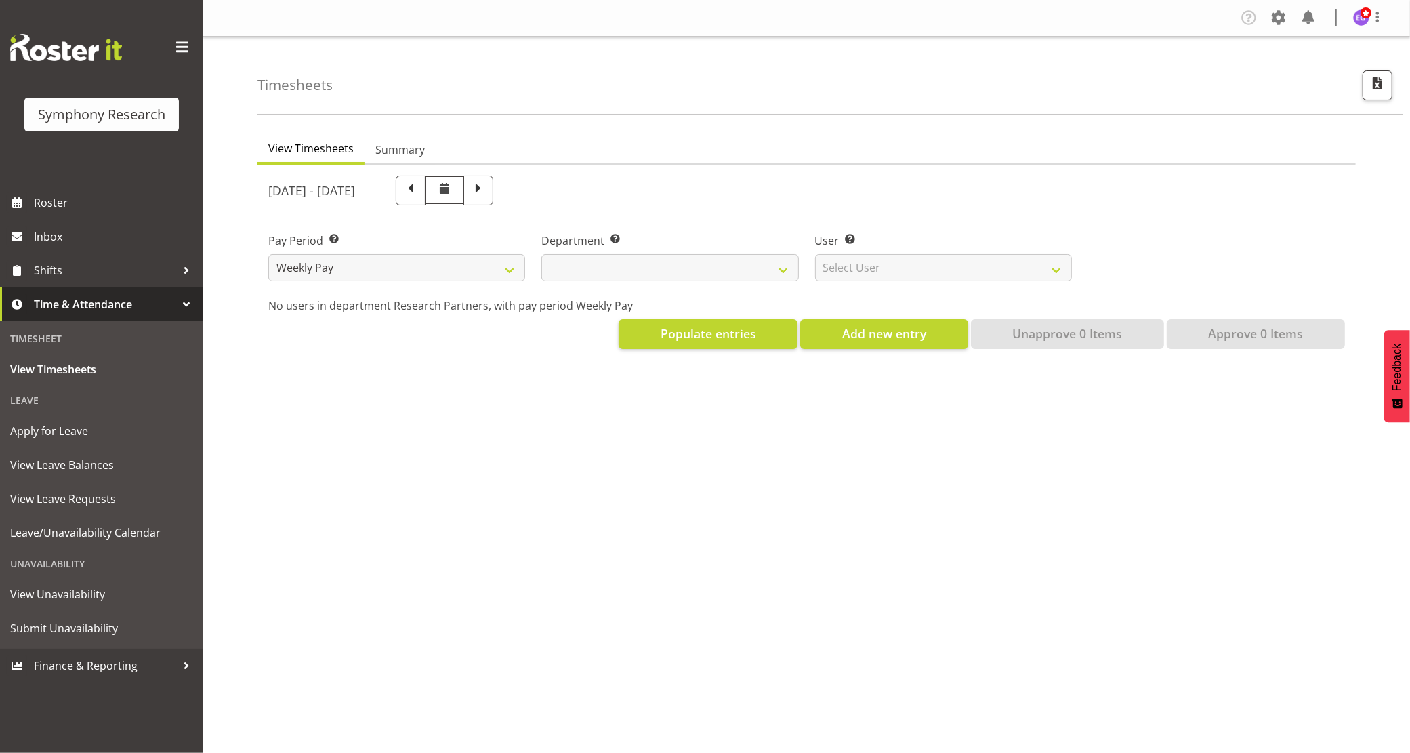
select select
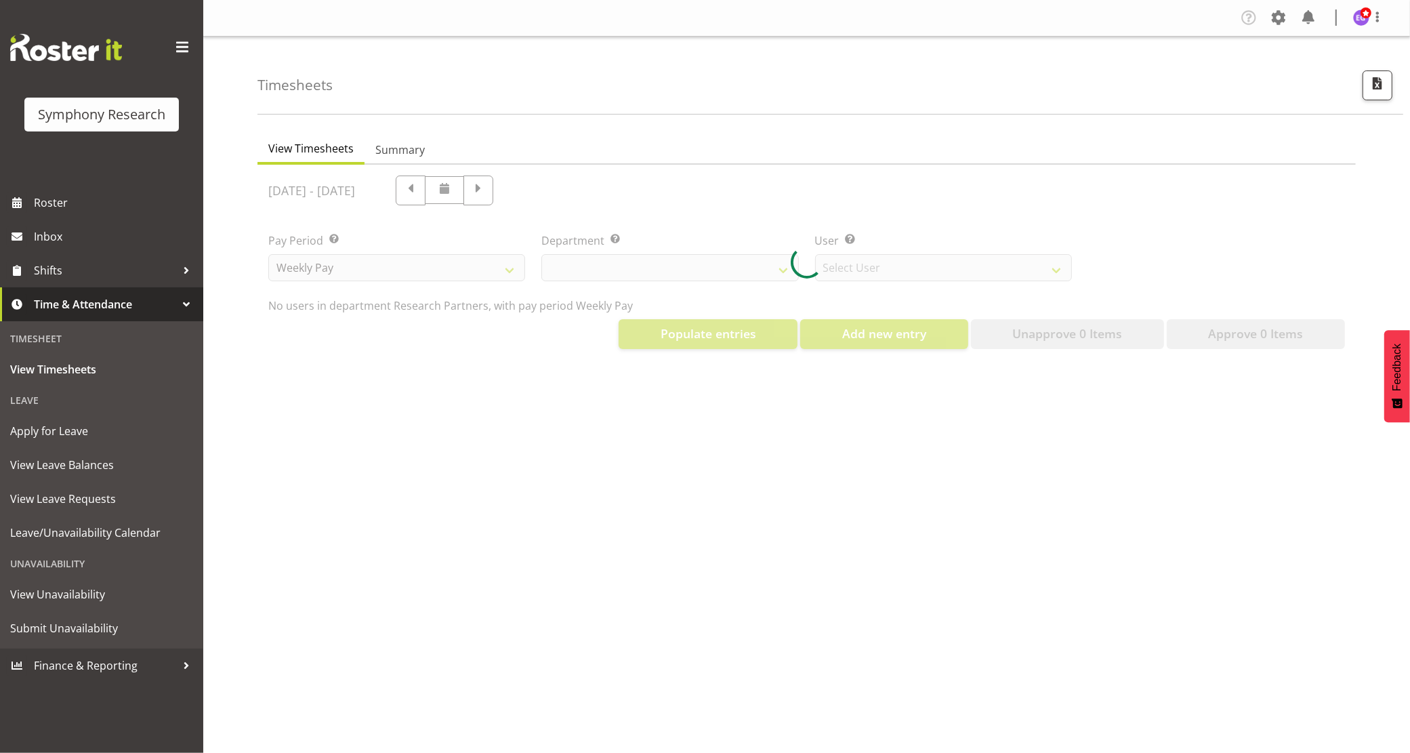
select select "10174"
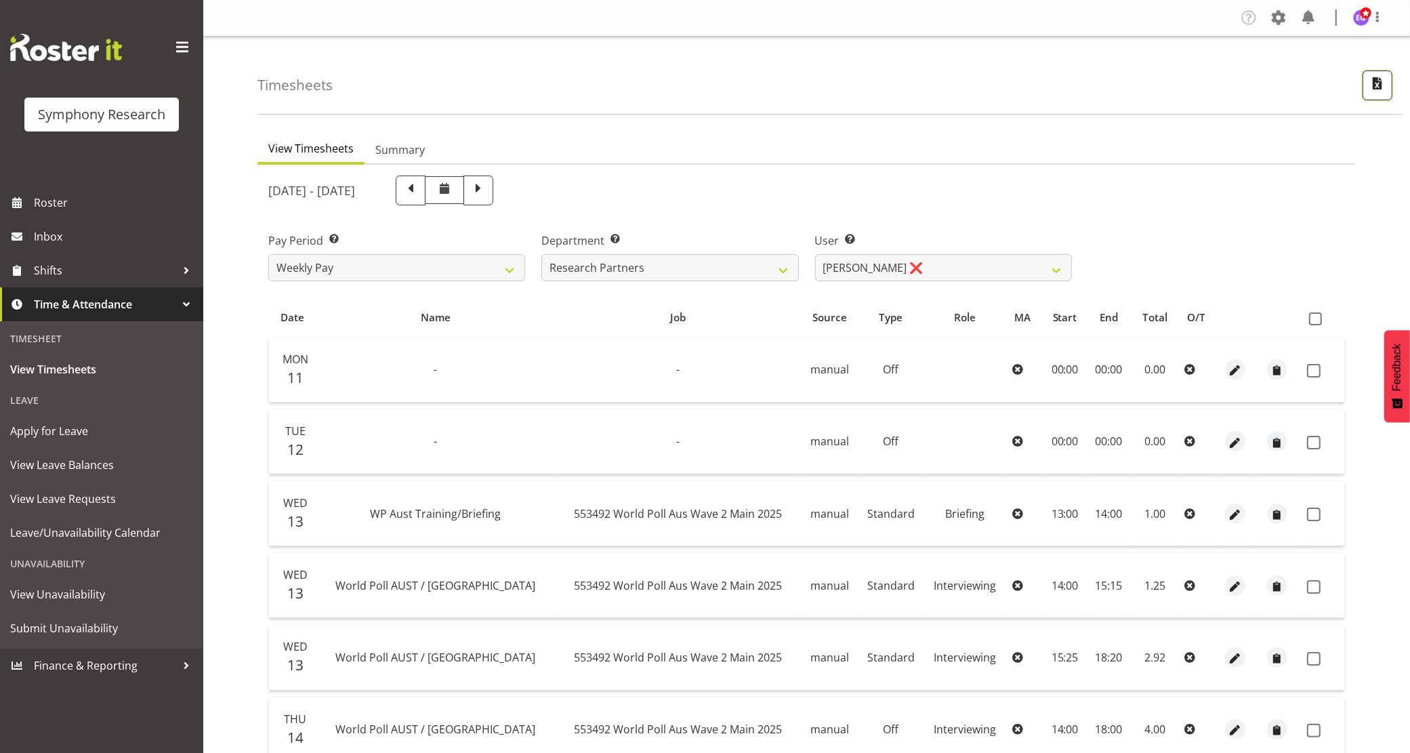
click at [1382, 83] on span "button" at bounding box center [1378, 84] width 18 height 18
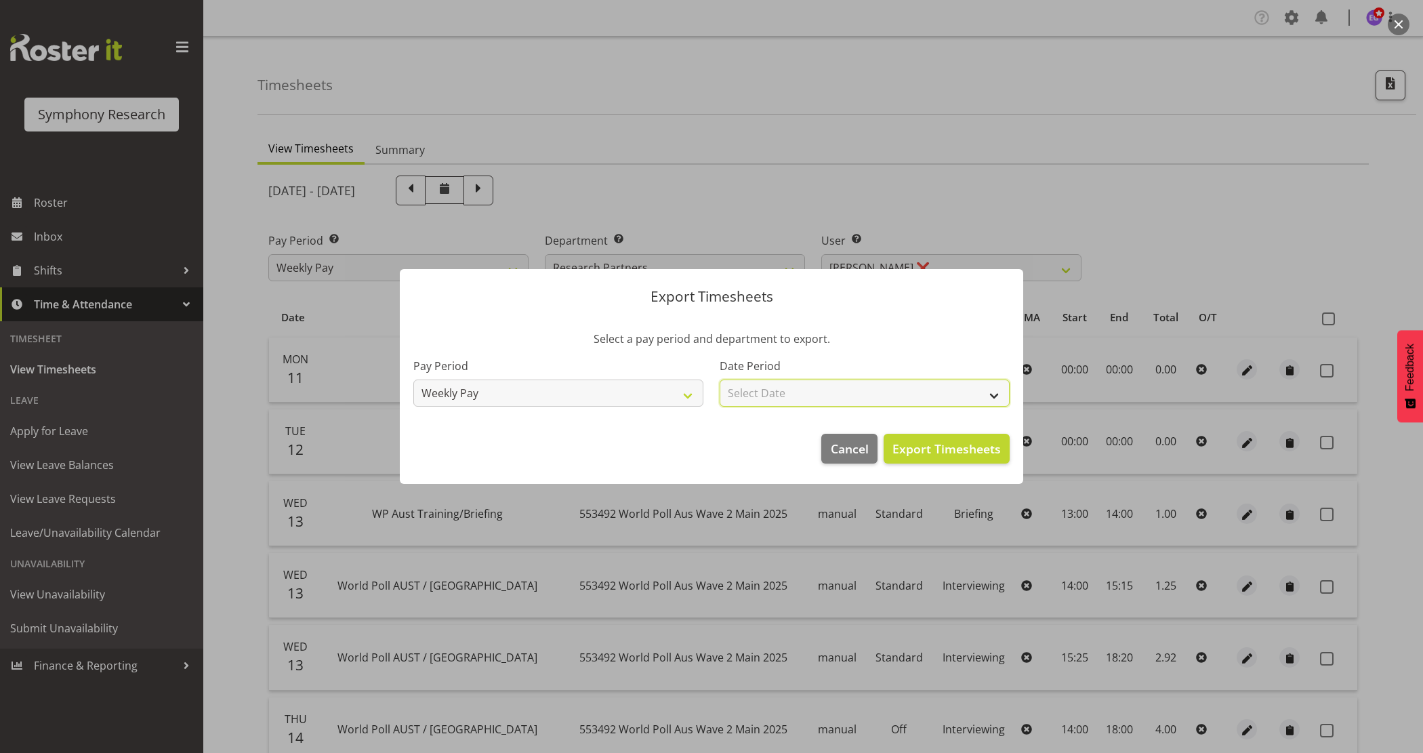
click at [831, 394] on select "Select Date Week starting 18/08/2025 Week starting 11/08/2025 Week starting 04/…" at bounding box center [865, 392] width 290 height 27
select select "2025-08-11"
click at [720, 379] on select "Select Date Week starting 18/08/2025 Week starting 11/08/2025 Week starting 04/…" at bounding box center [865, 392] width 290 height 27
click at [935, 449] on span "Export Timesheets" at bounding box center [946, 449] width 108 height 18
click at [848, 449] on span "Cancel" at bounding box center [850, 449] width 38 height 18
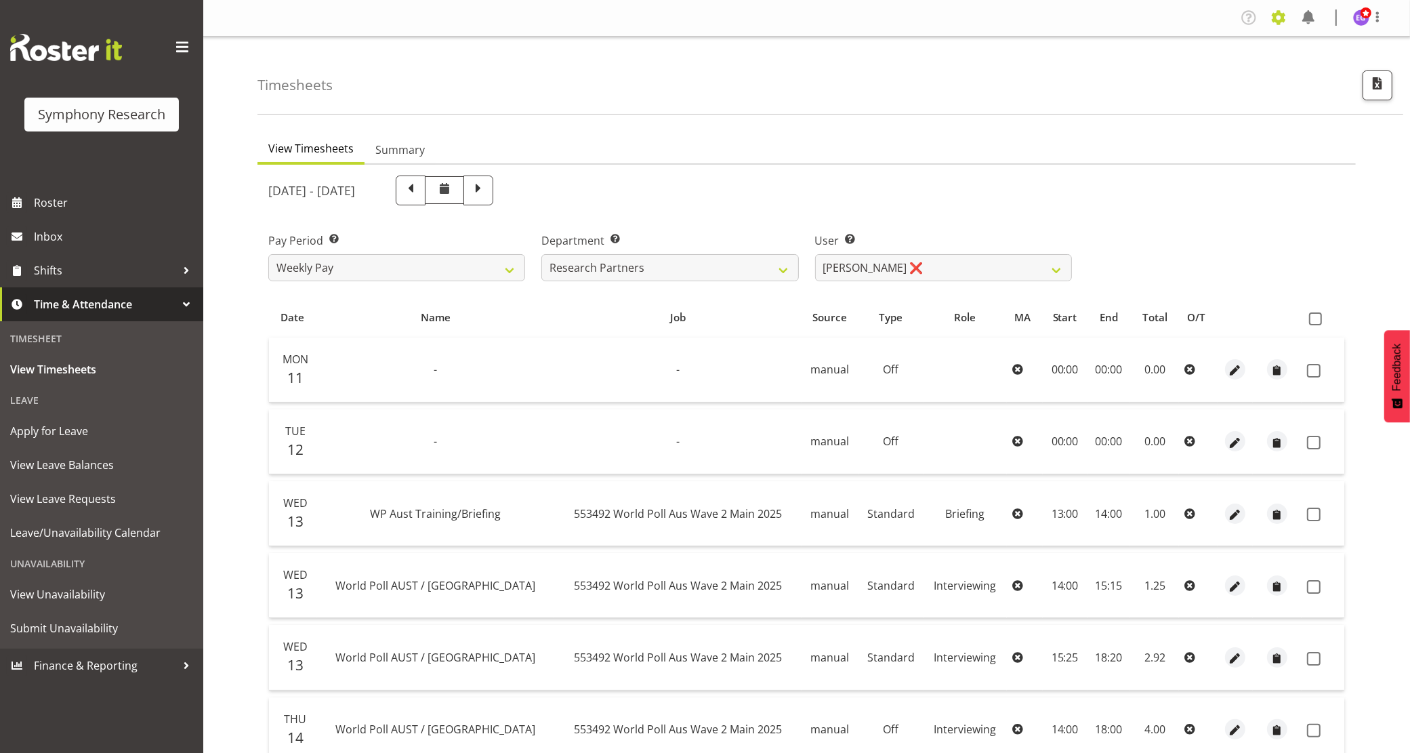
click at [1286, 20] on span at bounding box center [1279, 18] width 22 height 22
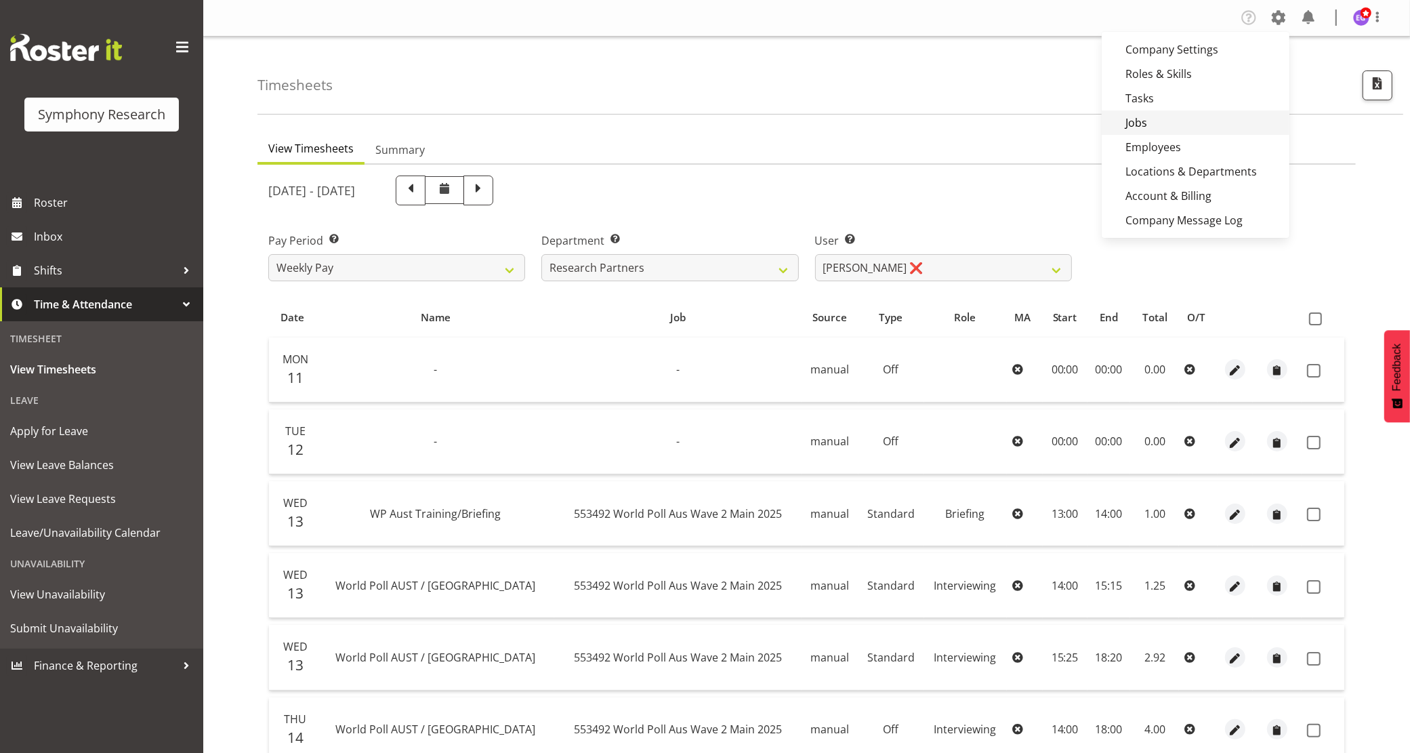
click at [1176, 124] on link "Jobs" at bounding box center [1196, 122] width 188 height 24
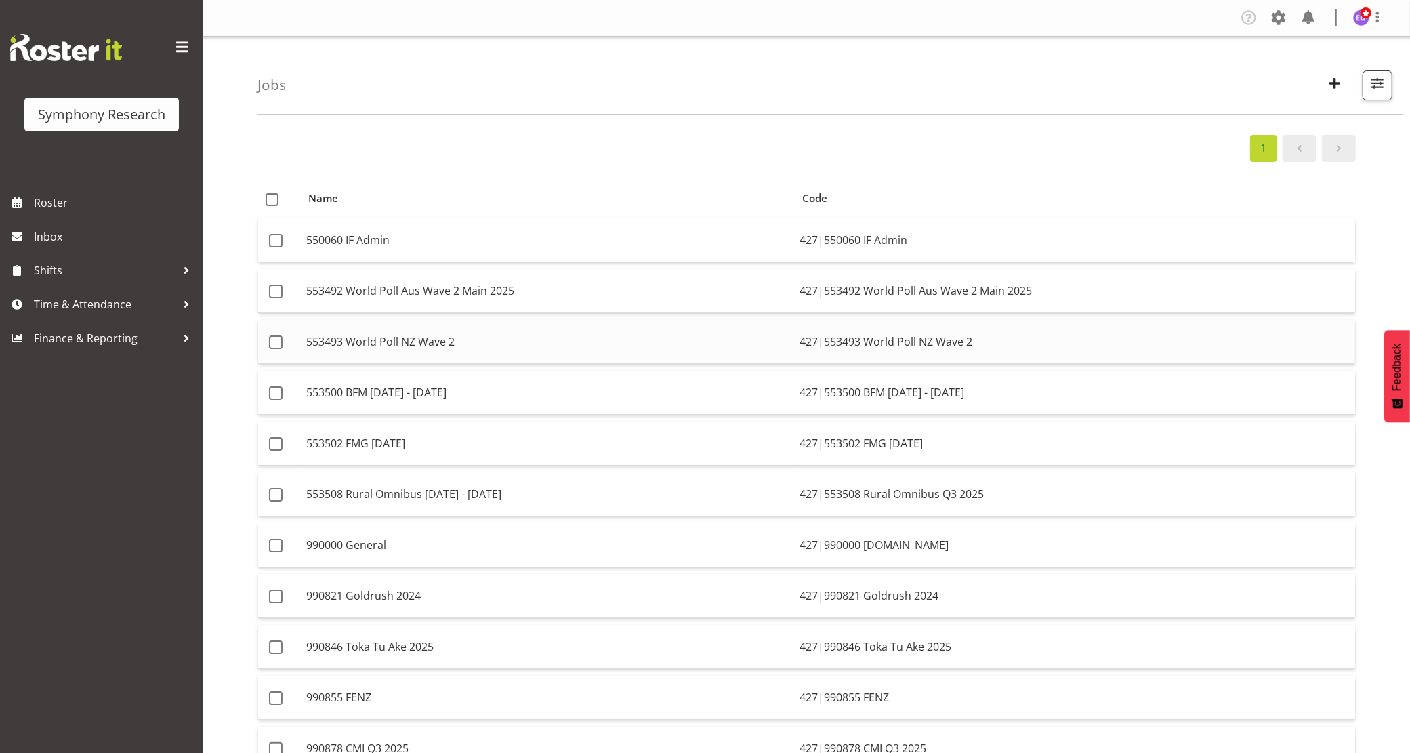
click at [907, 344] on td "427|553493 World Poll NZ Wave 2" at bounding box center [1074, 342] width 561 height 44
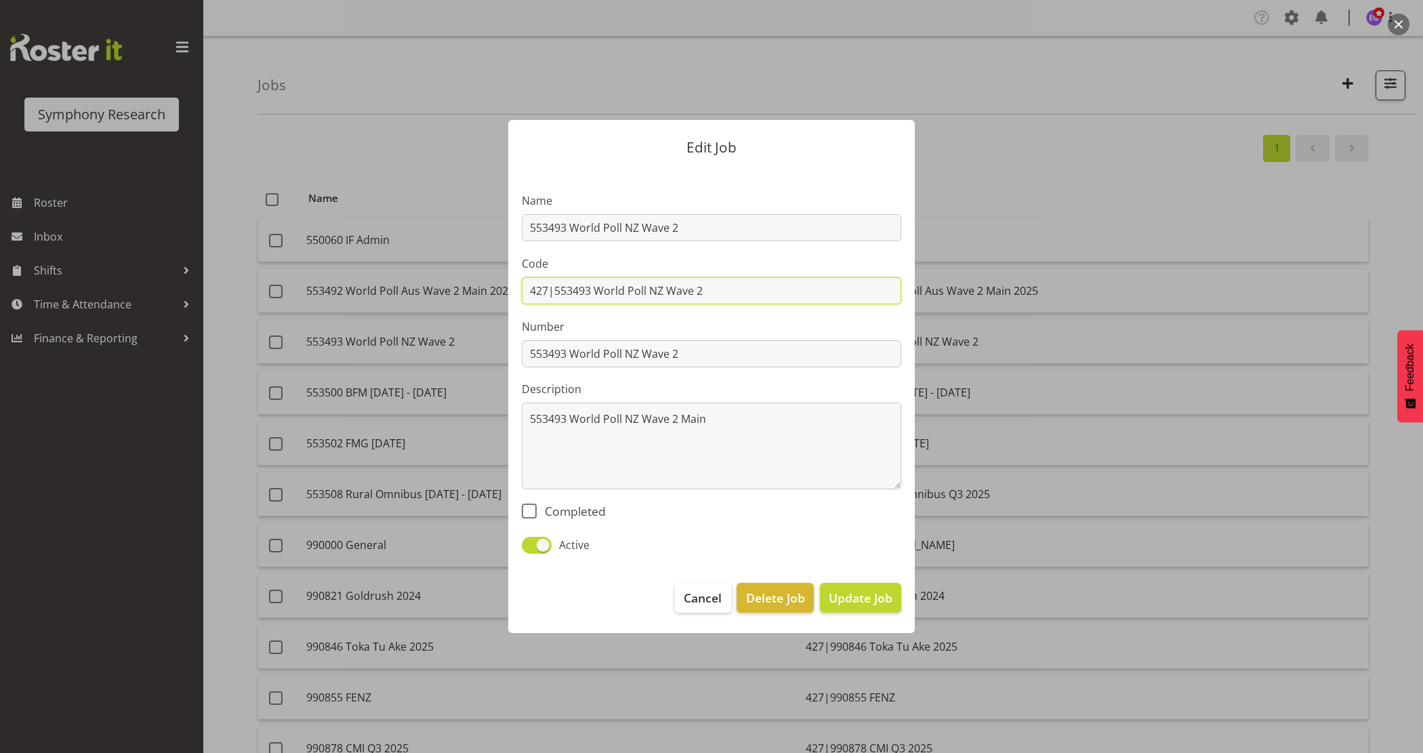
drag, startPoint x: 747, startPoint y: 289, endPoint x: 381, endPoint y: 279, distance: 366.1
click at [381, 279] on div "Edit Job Name 553493 World Poll NZ Wave 2 Code 427|553493 World Poll NZ Wave 2 …" at bounding box center [711, 376] width 1423 height 753
paste input "4 World Poll New Zealand Wave 2 Main 2025"
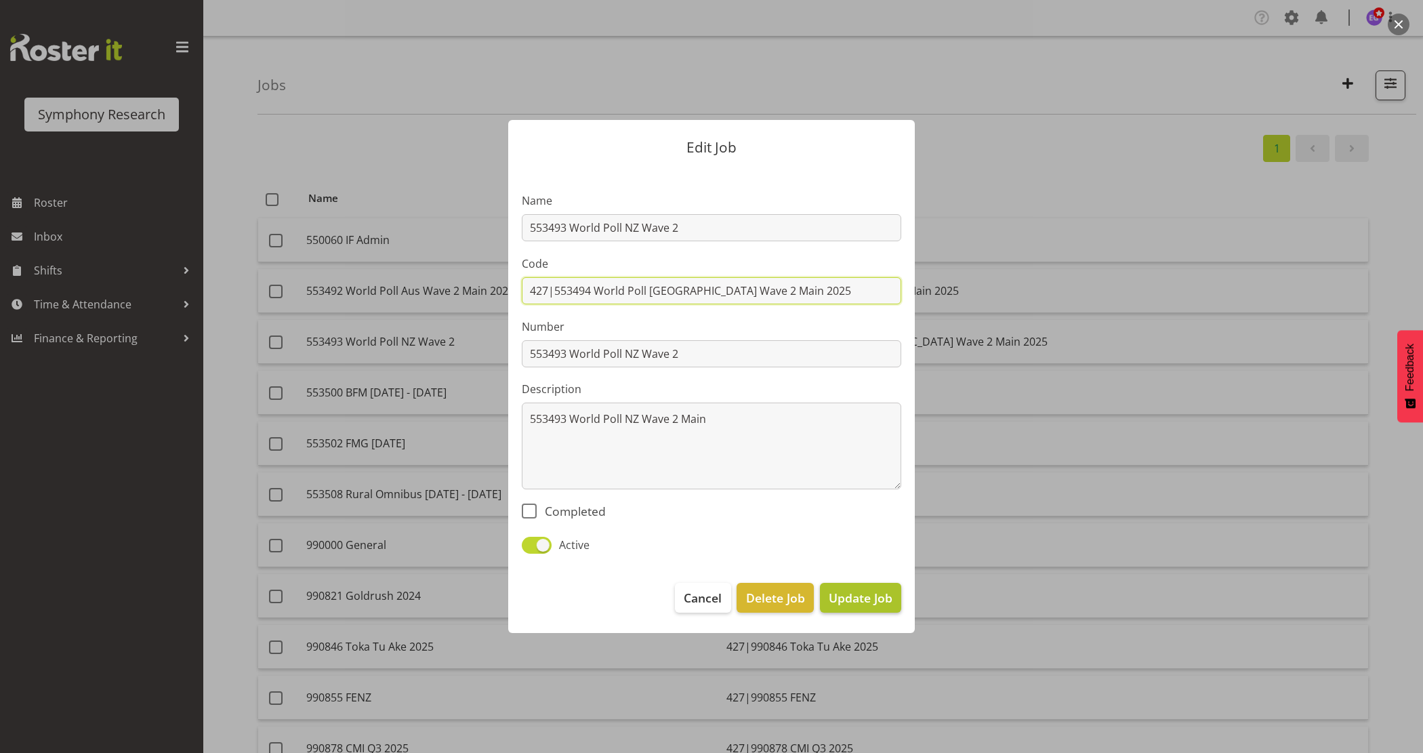
type input "427|553494 World Poll [GEOGRAPHIC_DATA] Wave 2 Main 2025"
click at [858, 601] on span "Update Job" at bounding box center [861, 598] width 64 height 18
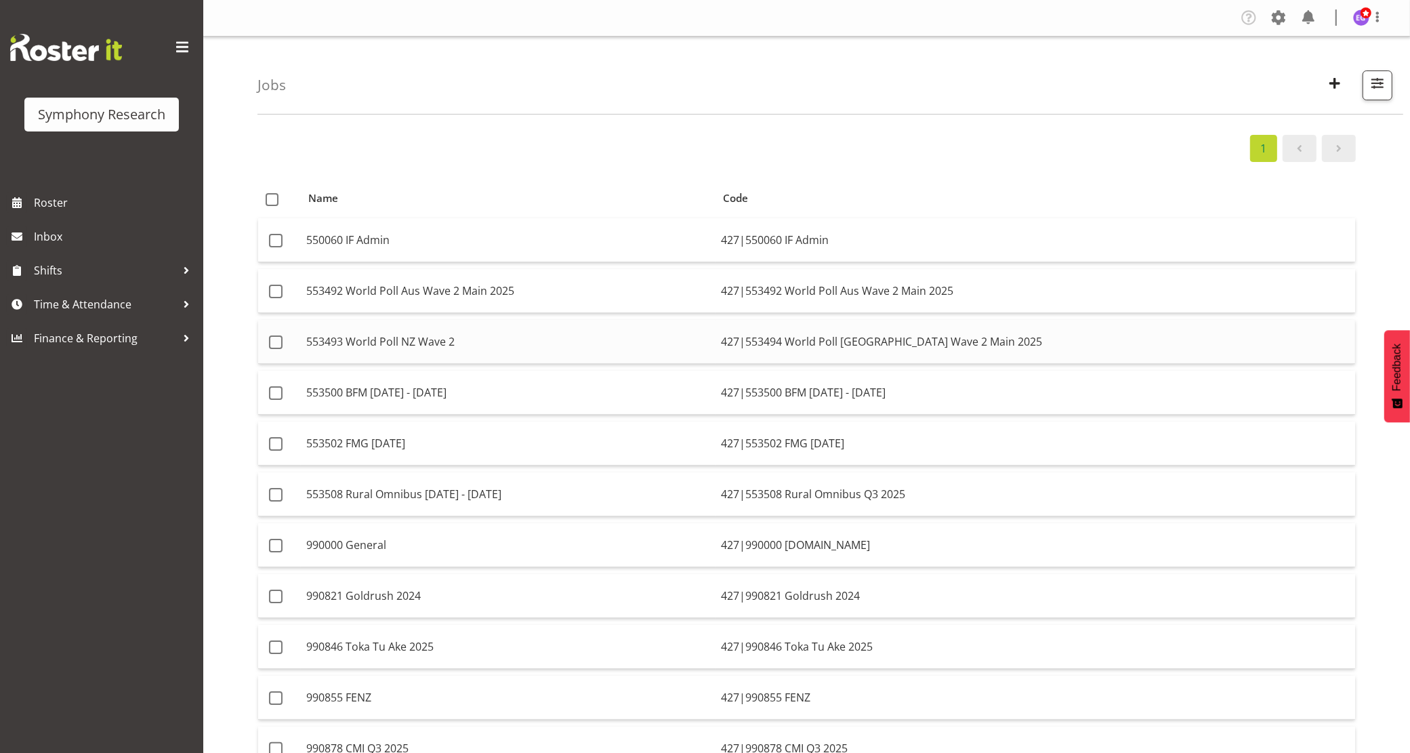
click at [1042, 346] on td "427|553494 World Poll [GEOGRAPHIC_DATA] Wave 2 Main 2025" at bounding box center [1036, 342] width 640 height 44
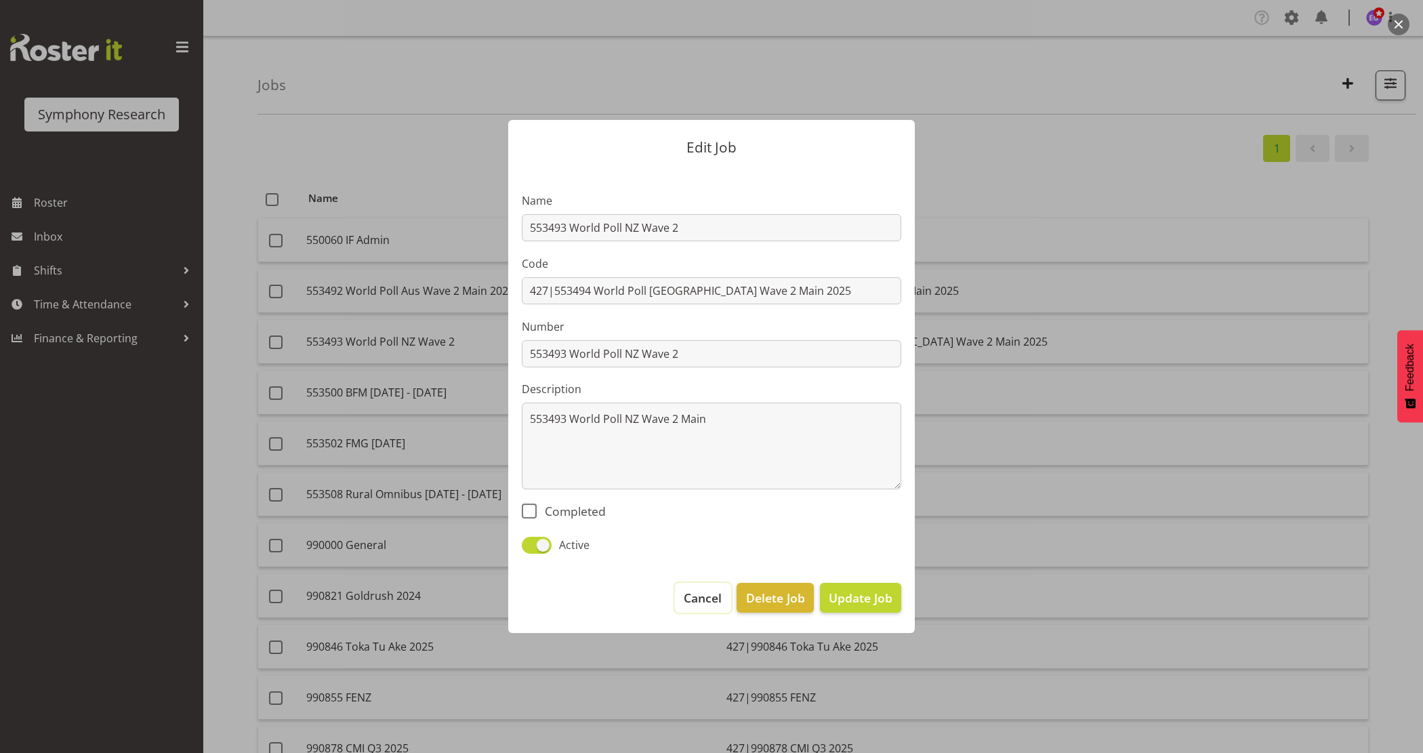
click at [706, 607] on button "Cancel" at bounding box center [703, 598] width 56 height 30
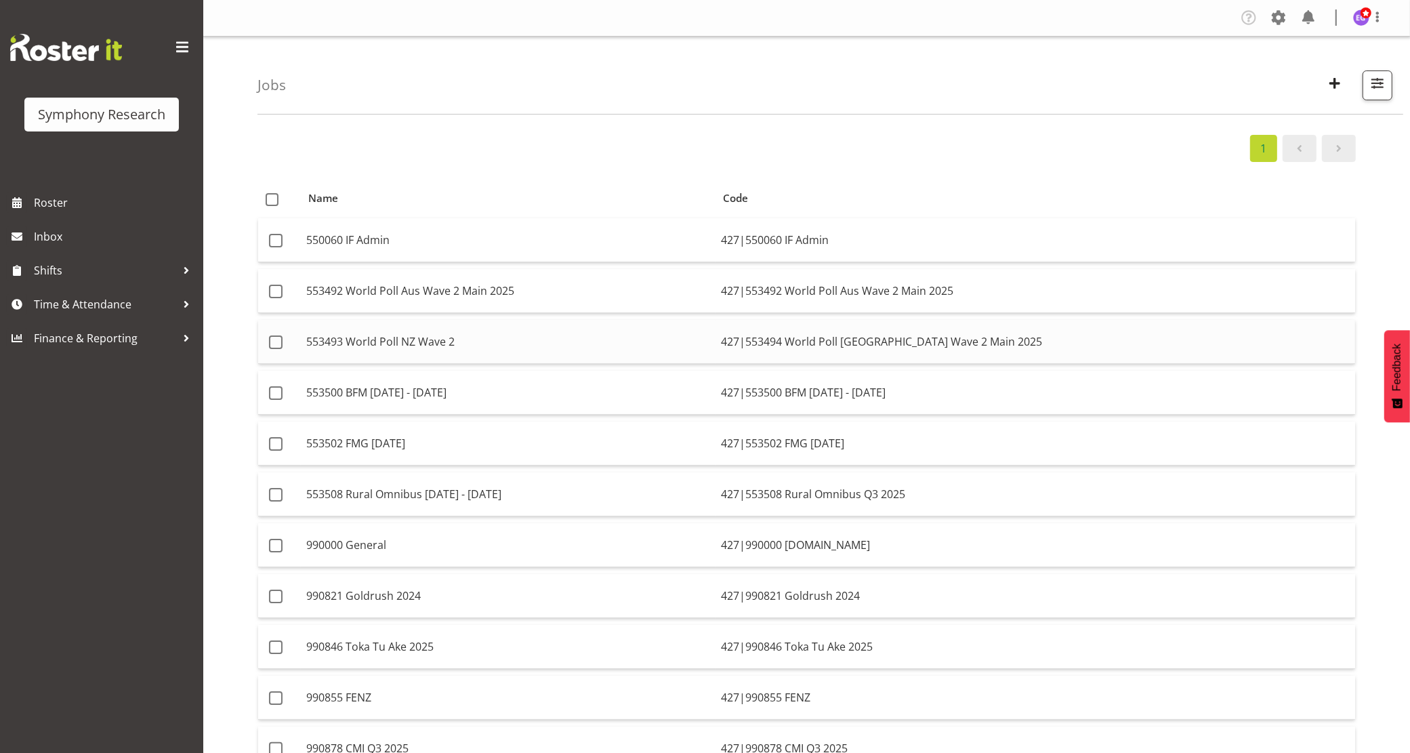
click at [880, 343] on td "427|553494 World Poll [GEOGRAPHIC_DATA] Wave 2 Main 2025" at bounding box center [1036, 342] width 640 height 44
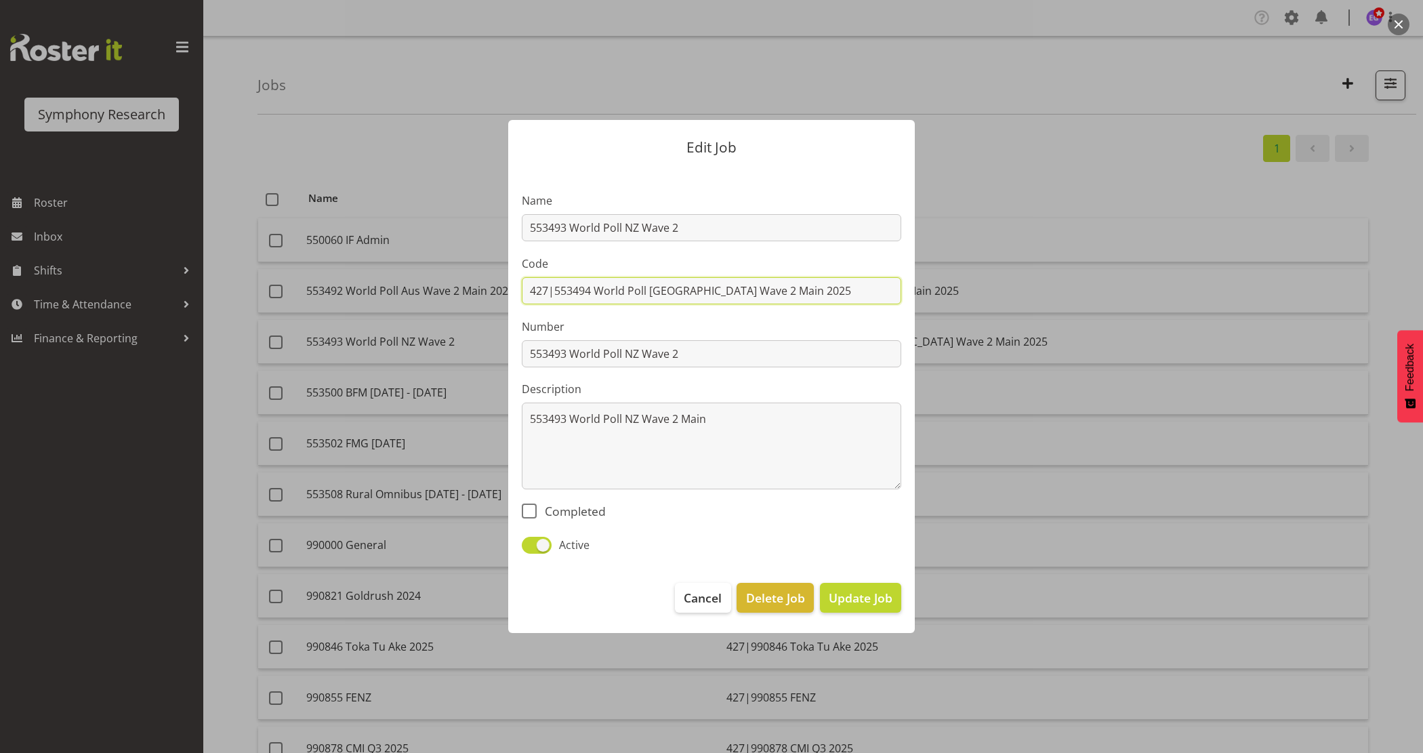
drag, startPoint x: 655, startPoint y: 293, endPoint x: 832, endPoint y: 195, distance: 202.6
click at [655, 293] on input "427|553494 World Poll [GEOGRAPHIC_DATA] Wave 2 Main 2025" at bounding box center [711, 290] width 379 height 27
type input "427|553494 World Poll NZ Wave 2 Main 2025"
drag, startPoint x: 773, startPoint y: 293, endPoint x: 459, endPoint y: 285, distance: 314.6
click at [459, 285] on div "Edit Job Name 553493 World Poll NZ Wave 2 Code 427|553494 World Poll NZ Wave 2 …" at bounding box center [711, 376] width 651 height 581
